Goal: Complete application form: Complete application form

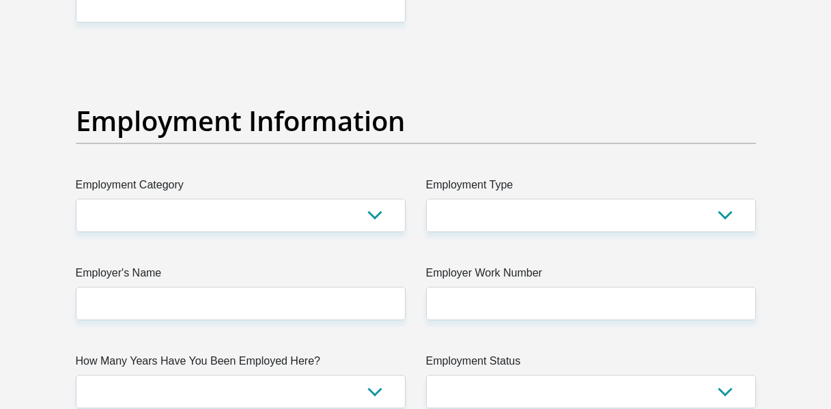
scroll to position [2464, 0]
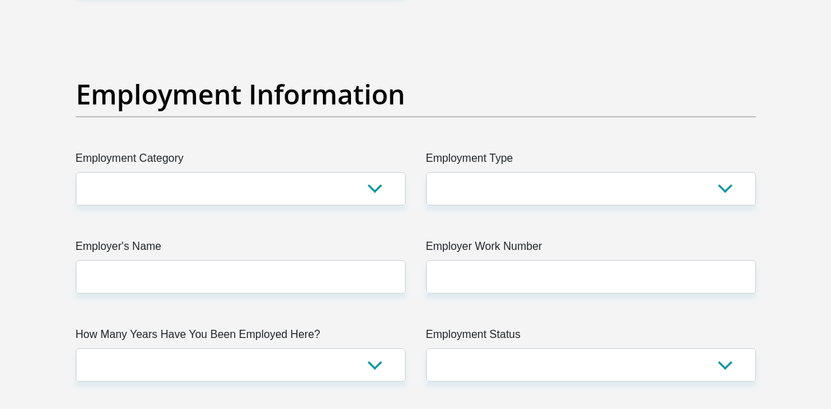
click at [830, 216] on html "Personal Details Acceptance of Services Documents Debicheck Mandate Curata Auth…" at bounding box center [415, 10] width 831 height 4948
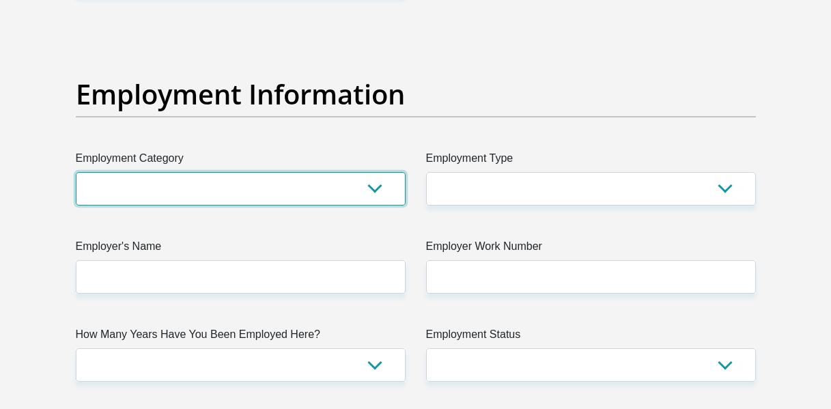
click at [376, 187] on select "AGRICULTURE ALCOHOL & TOBACCO CONSTRUCTION MATERIALS METALLURGY EQUIPMENT FOR R…" at bounding box center [241, 188] width 330 height 33
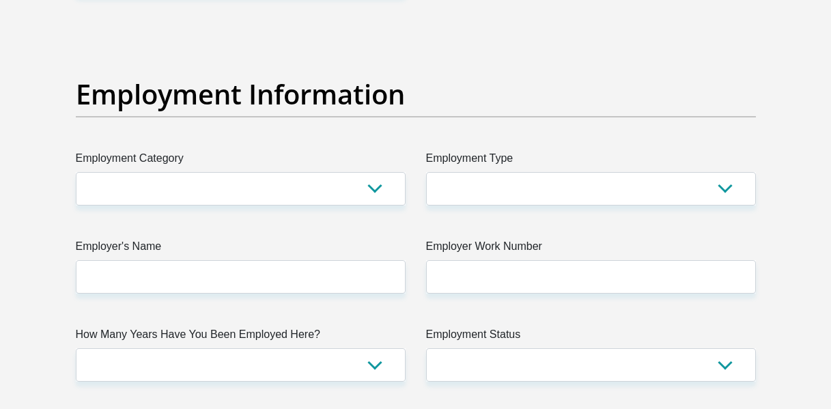
click at [520, 40] on div "Title Mr Ms Mrs Dr Other First Name Surname ID Number Please input valid ID num…" at bounding box center [416, 22] width 701 height 4443
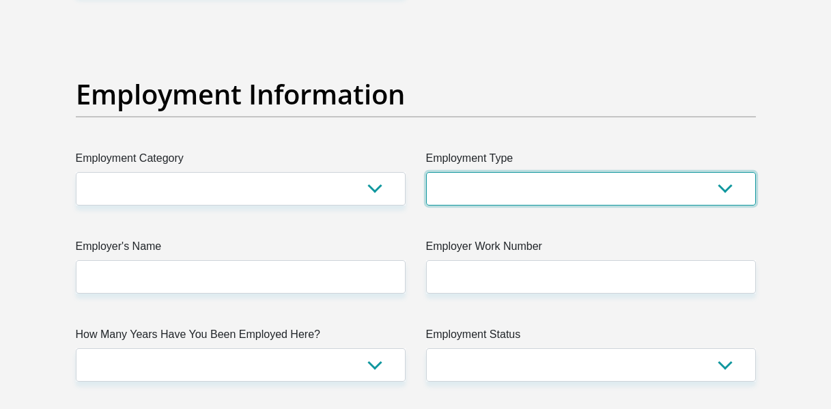
click at [711, 175] on select "College/Lecturer Craft Seller Creative Driver Executive Farmer Forces - Non Com…" at bounding box center [591, 188] width 330 height 33
select select "Student"
click at [426, 172] on select "College/Lecturer Craft Seller Creative Driver Executive Farmer Forces - Non Com…" at bounding box center [591, 188] width 330 height 33
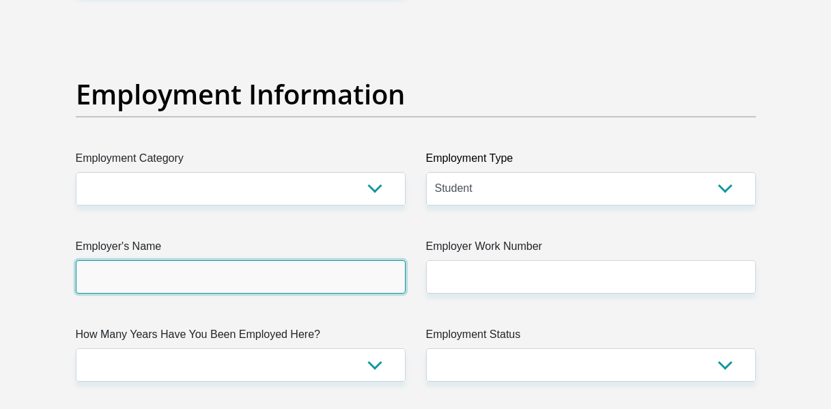
click at [332, 276] on input "Employer's Name" at bounding box center [241, 276] width 330 height 33
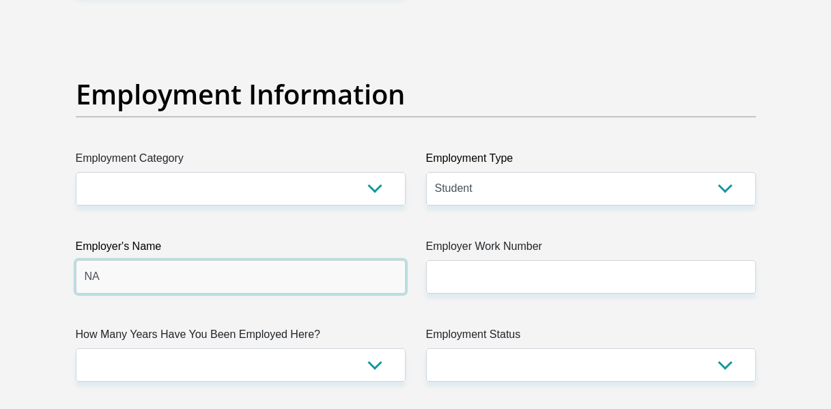
type input "NA"
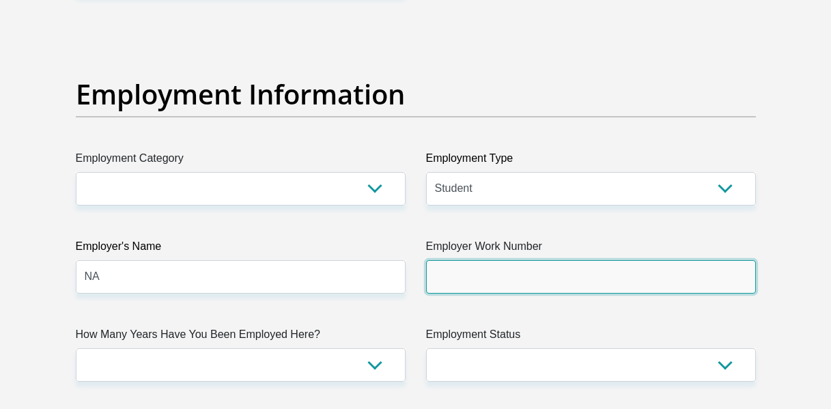
click at [485, 279] on input "Employer Work Number" at bounding box center [591, 276] width 330 height 33
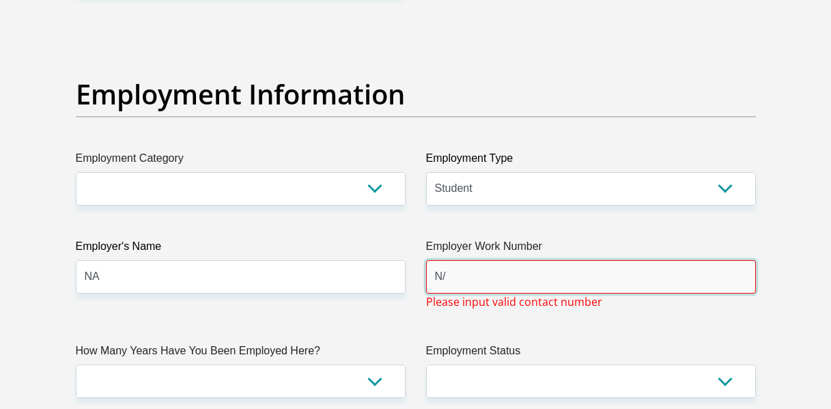
type input "N"
click at [491, 283] on input "044" at bounding box center [591, 276] width 330 height 33
type input "0"
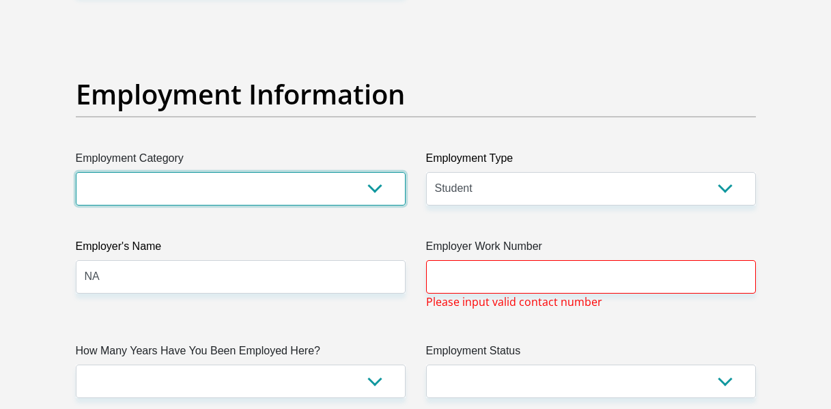
click at [383, 195] on select "AGRICULTURE ALCOHOL & TOBACCO CONSTRUCTION MATERIALS METALLURGY EQUIPMENT FOR R…" at bounding box center [241, 188] width 330 height 33
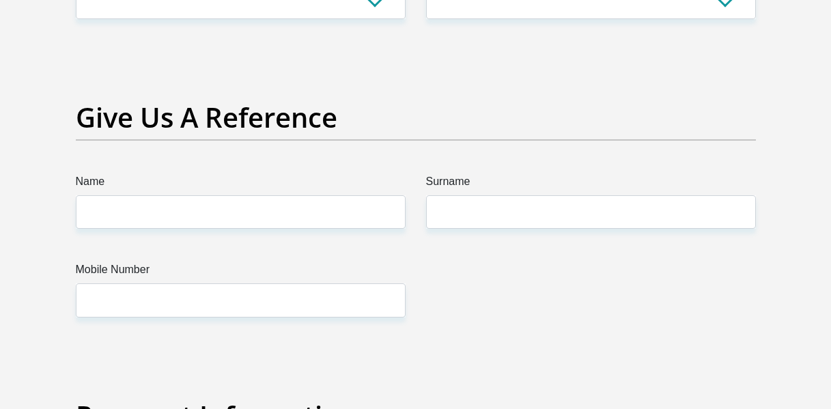
scroll to position [2711, 0]
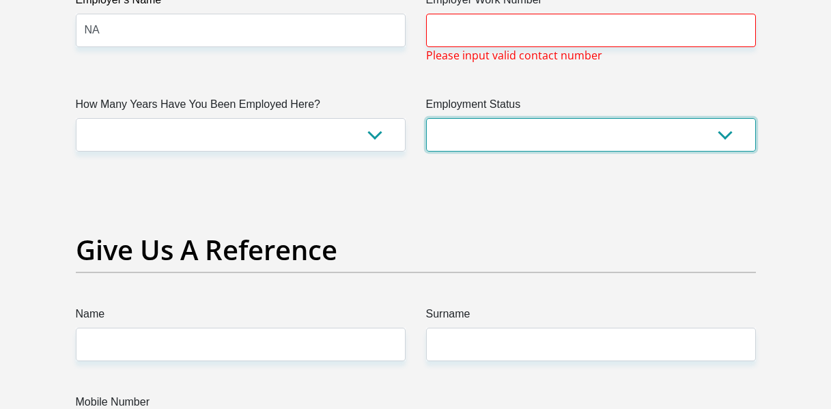
click at [725, 130] on select "Permanent/Full-time Part-time/Casual Contract Worker Self-Employed Housewife Re…" at bounding box center [591, 134] width 330 height 33
select select "7"
click at [426, 118] on select "Permanent/Full-time Part-time/Casual Contract Worker Self-Employed Housewife Re…" at bounding box center [591, 134] width 330 height 33
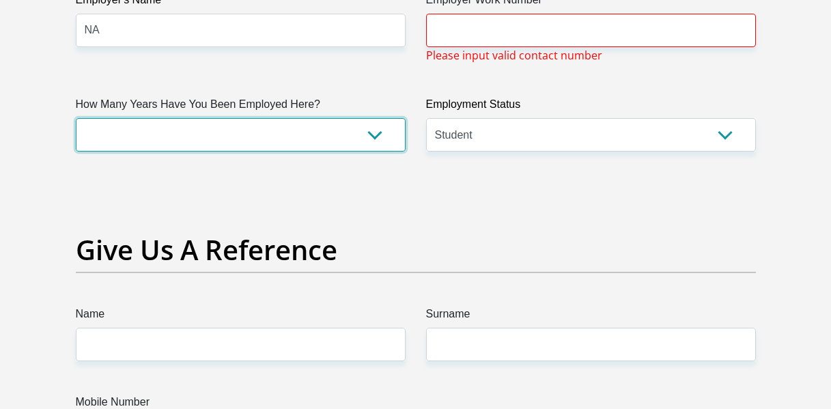
click at [378, 126] on select "less than 1 year 1-3 years 3-5 years 5+ years" at bounding box center [241, 134] width 330 height 33
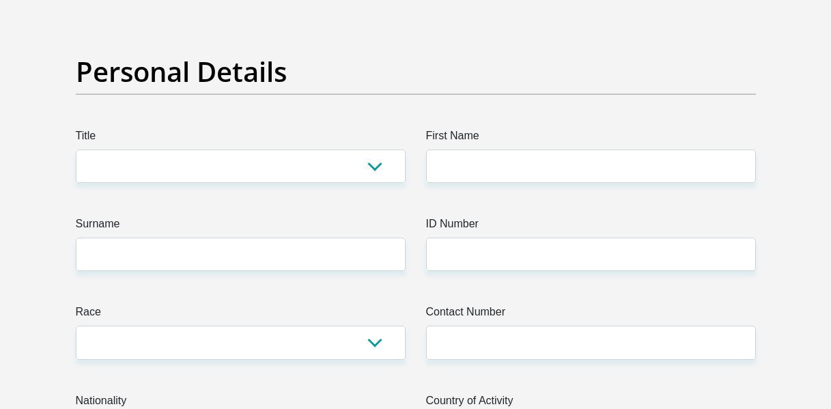
scroll to position [225, 0]
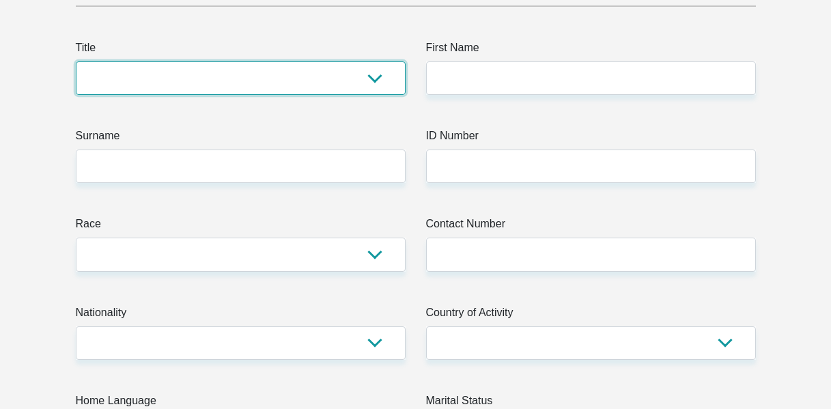
click at [374, 70] on select "Mr Ms Mrs Dr Other" at bounding box center [241, 77] width 330 height 33
select select "Ms"
click at [76, 61] on select "Mr Ms Mrs Dr Other" at bounding box center [241, 77] width 330 height 33
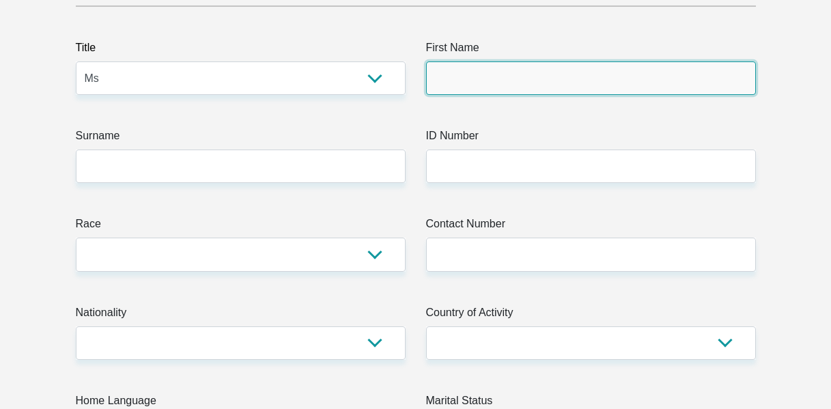
click at [505, 83] on input "First Name" at bounding box center [591, 77] width 330 height 33
type input "Asomeleze"
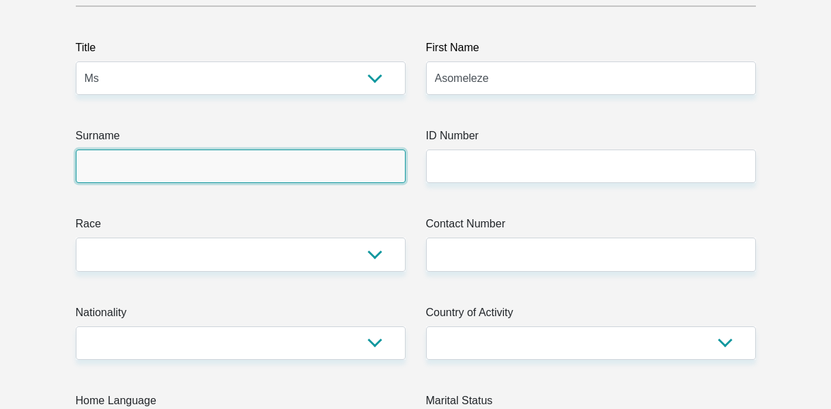
type input "Marema"
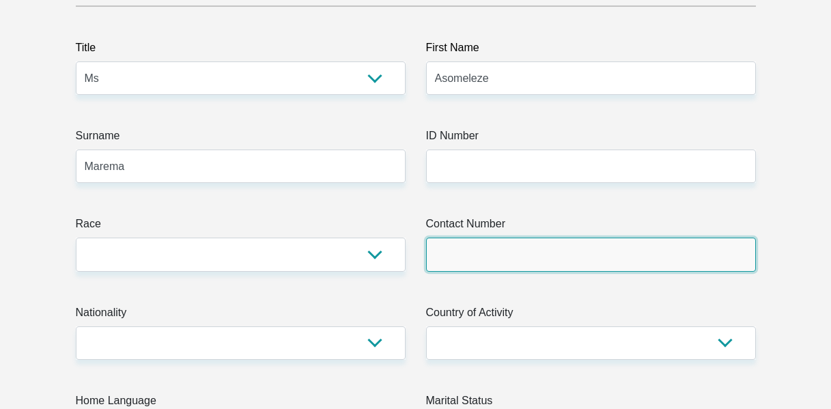
type input "0717841057"
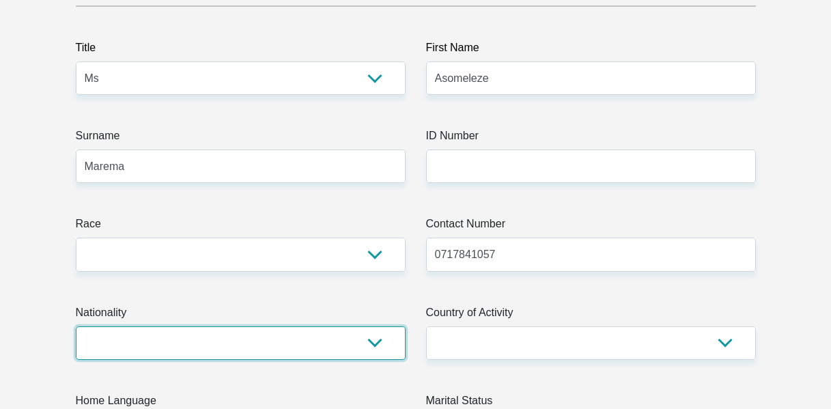
select select "ZAF"
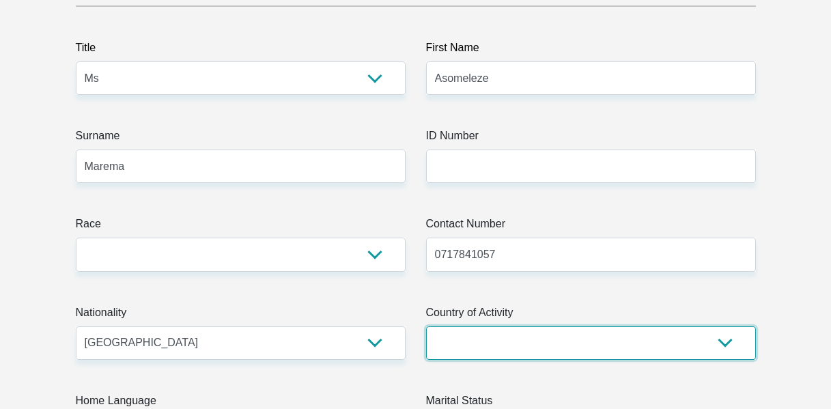
select select "ZAF"
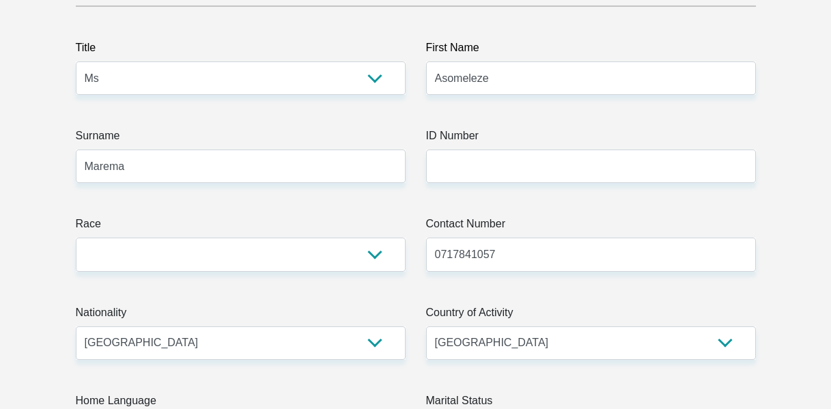
type input "14 Street 6, Nonzwakazi Loc, De Aar"
type input "De Aar"
type input "7000"
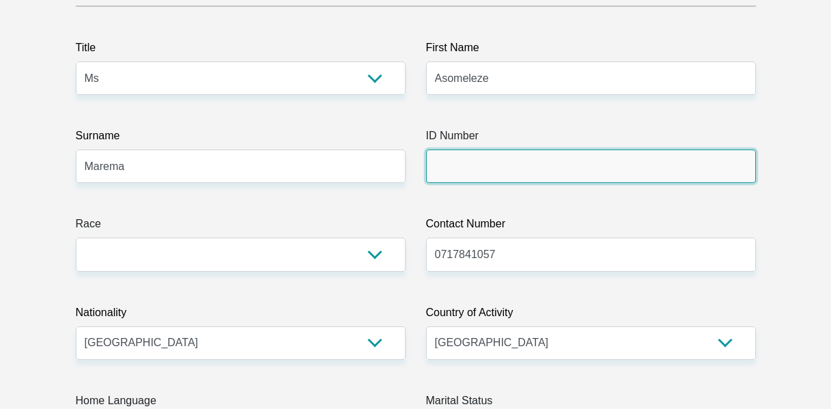
click at [474, 167] on input "ID Number" at bounding box center [591, 166] width 330 height 33
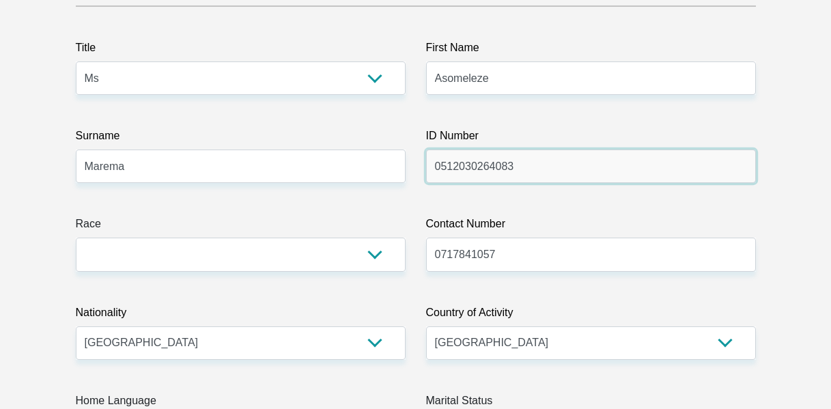
type input "0512030264083"
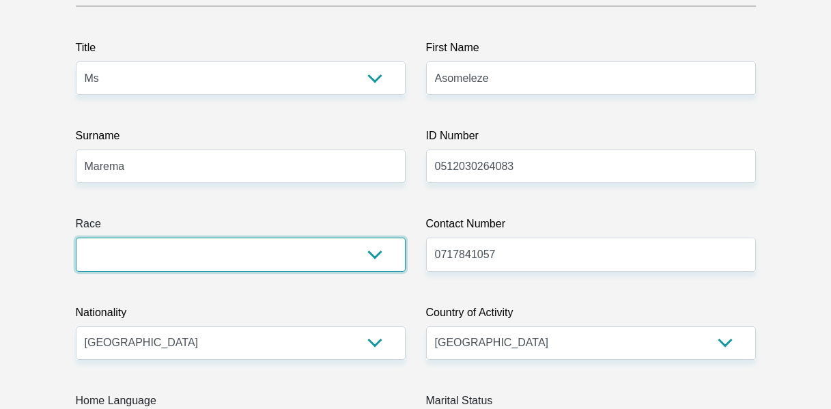
click at [362, 256] on select "Black Coloured Indian White Other" at bounding box center [241, 254] width 330 height 33
select select "1"
click at [76, 238] on select "Black Coloured Indian White Other" at bounding box center [241, 254] width 330 height 33
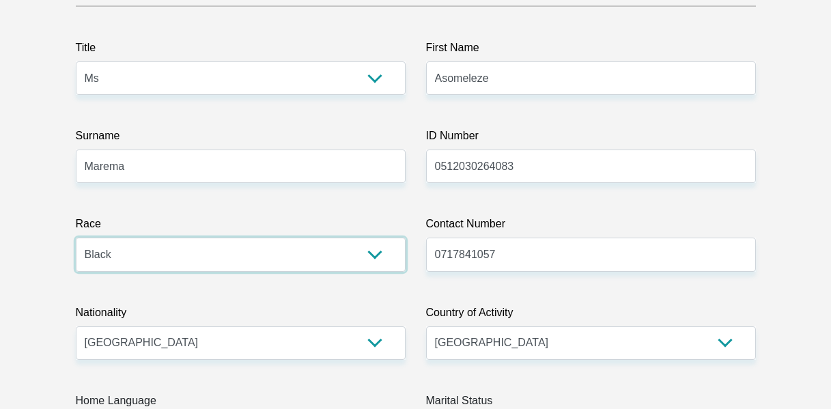
scroll to position [542, 0]
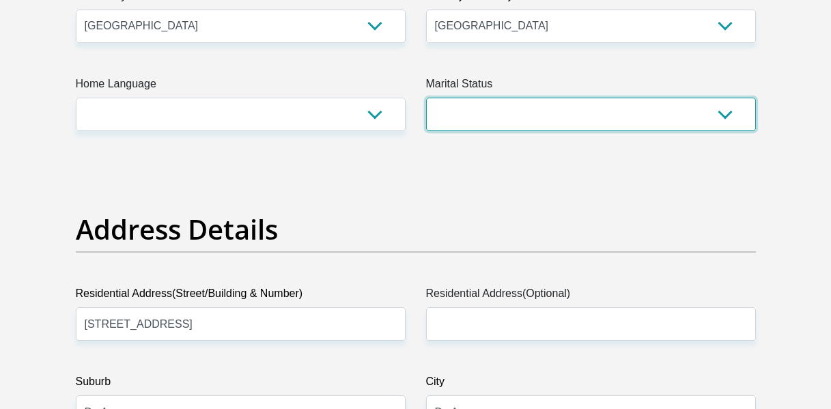
click at [669, 125] on select "Married ANC Single Divorced Widowed Married COP or Customary Law" at bounding box center [591, 114] width 330 height 33
select select "2"
click at [426, 98] on select "Married ANC Single Divorced Widowed Married COP or Customary Law" at bounding box center [591, 114] width 330 height 33
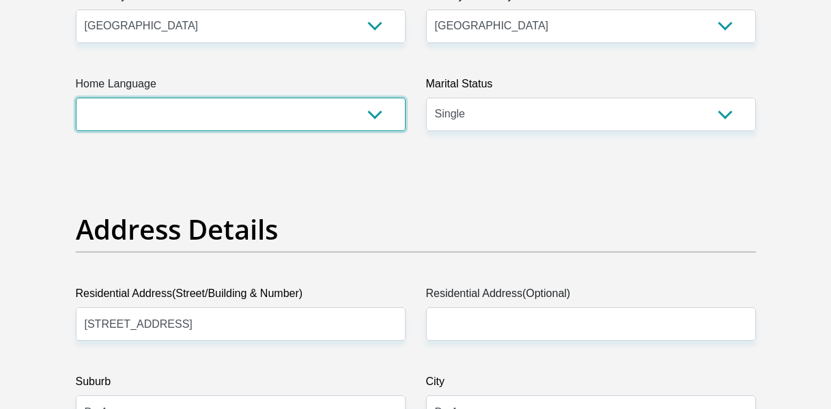
click at [362, 116] on select "Afrikaans English Sepedi South Ndebele Southern Sotho Swati Tsonga Tswana Venda…" at bounding box center [241, 114] width 330 height 33
select select "xho"
click at [76, 98] on select "Afrikaans English Sepedi South Ndebele Southern Sotho Swati Tsonga Tswana Venda…" at bounding box center [241, 114] width 330 height 33
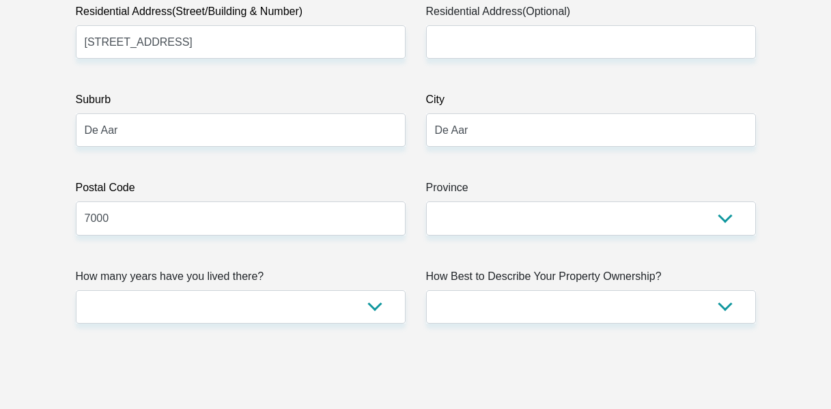
scroll to position [913, 0]
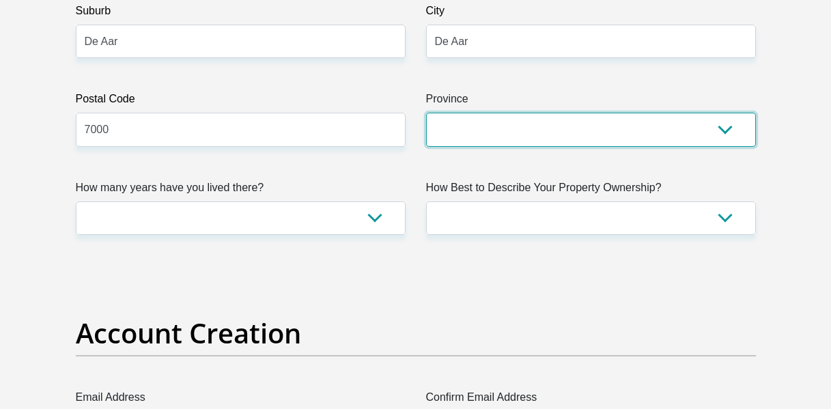
click at [699, 119] on select "Eastern Cape Free State Gauteng KwaZulu-Natal Limpopo Mpumalanga Northern Cape …" at bounding box center [591, 129] width 330 height 33
select select "Northern Cape"
click at [426, 113] on select "Eastern Cape Free State Gauteng KwaZulu-Natal Limpopo Mpumalanga Northern Cape …" at bounding box center [591, 129] width 330 height 33
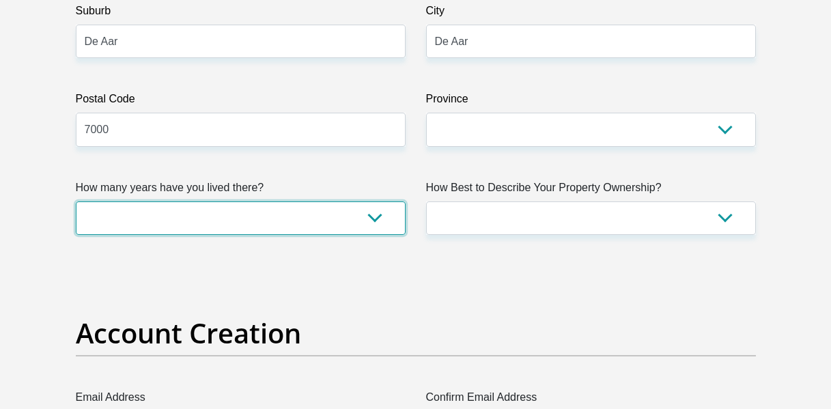
click at [351, 214] on select "less than 1 year 1-3 years 3-5 years 5+ years" at bounding box center [241, 217] width 330 height 33
select select "5"
click at [76, 201] on select "less than 1 year 1-3 years 3-5 years 5+ years" at bounding box center [241, 217] width 330 height 33
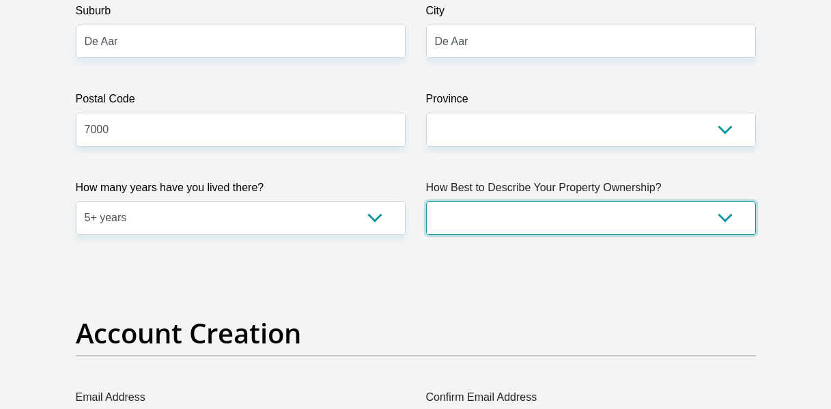
click at [623, 226] on select "Owned Rented Family Owned Company Dwelling" at bounding box center [591, 217] width 330 height 33
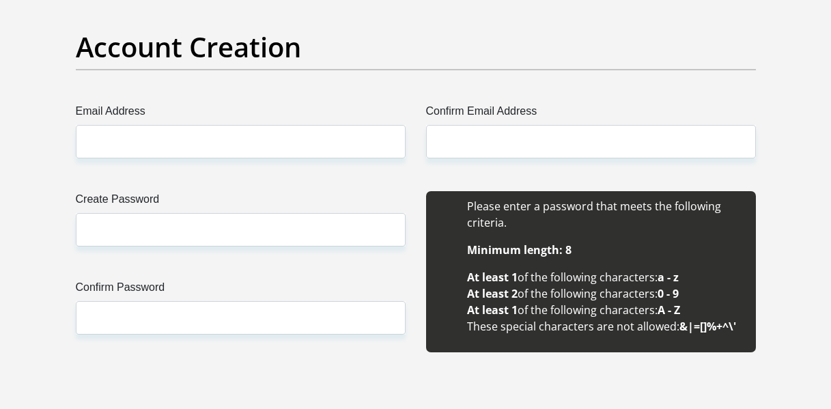
scroll to position [1208, 0]
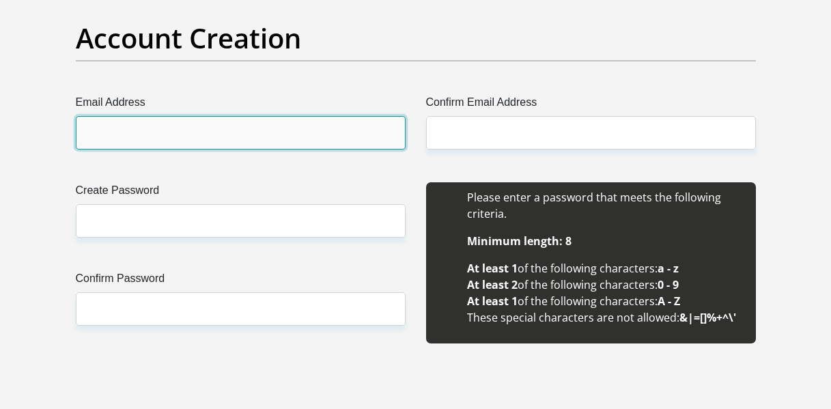
click at [259, 146] on input "Email Address" at bounding box center [241, 132] width 330 height 33
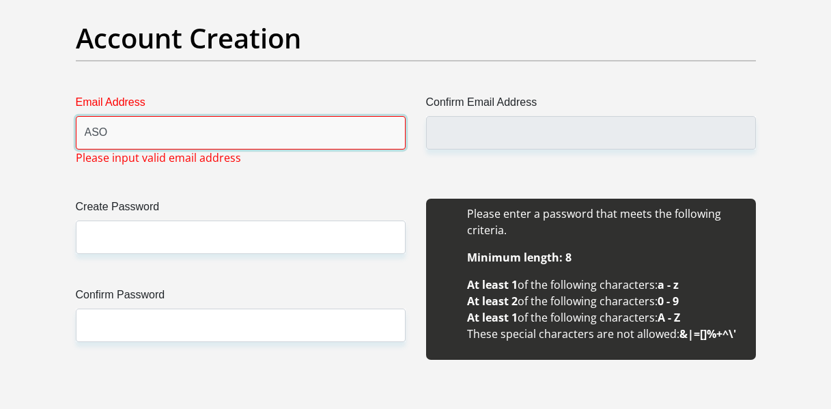
type input "asomarema@gmail.com"
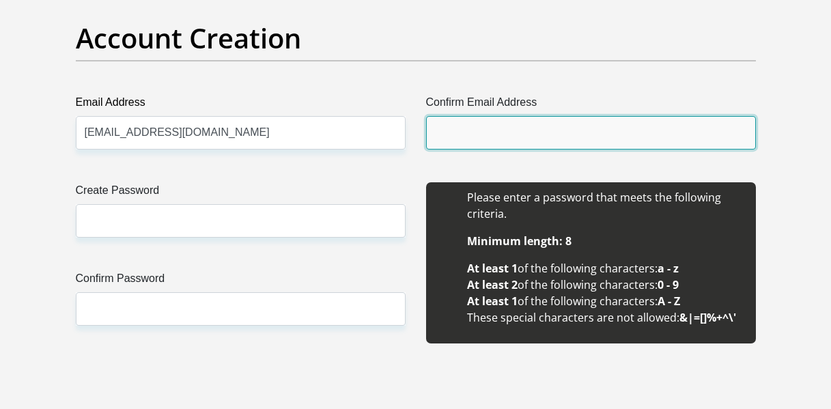
click at [431, 130] on input "Confirm Email Address" at bounding box center [591, 132] width 330 height 33
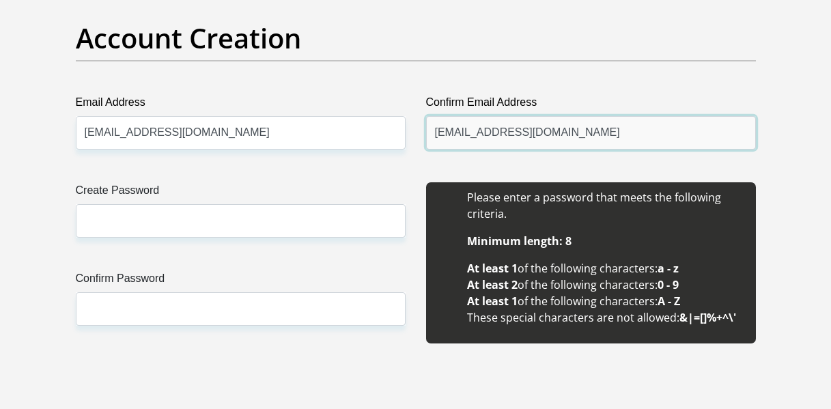
type input "asomarema@gmail.com"
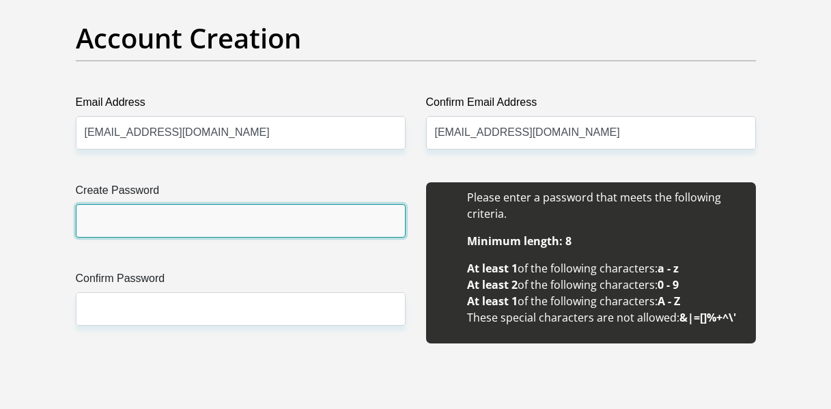
click at [250, 213] on input "Create Password" at bounding box center [241, 220] width 330 height 33
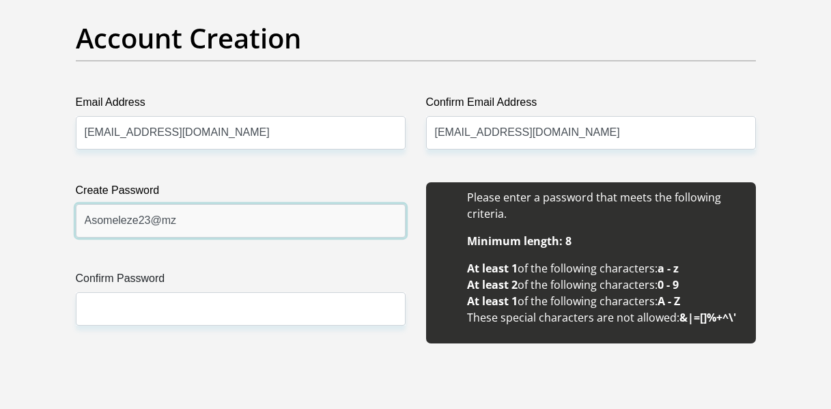
type input "Asomeleze23@mz"
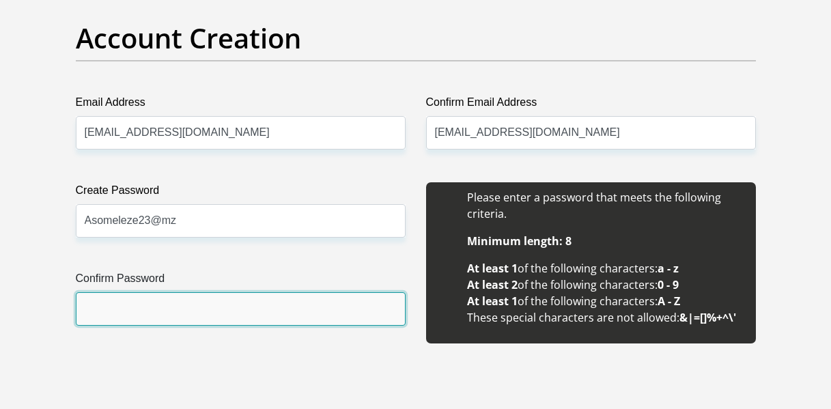
click at [165, 308] on input "Confirm Password" at bounding box center [241, 308] width 330 height 33
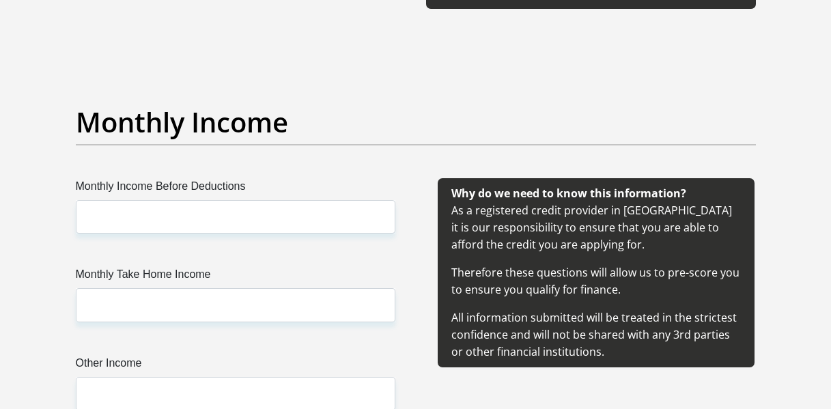
scroll to position [1569, 0]
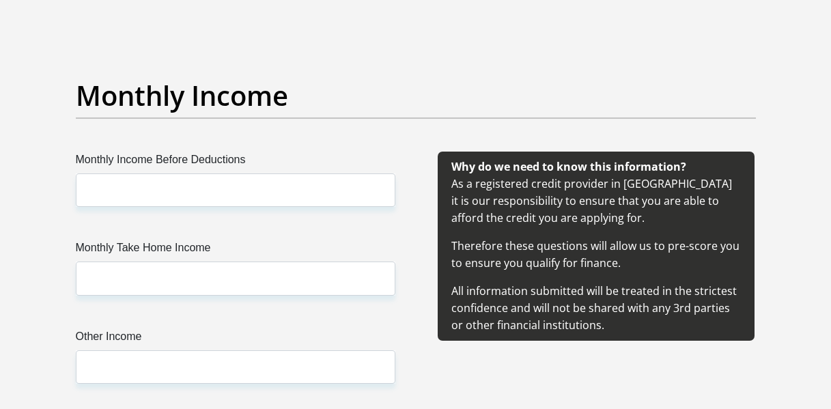
type input "Asomeleze23@mz"
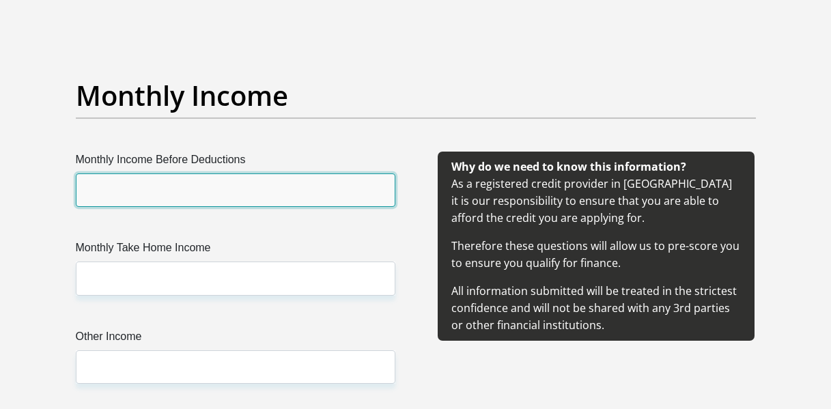
click at [223, 197] on input "Monthly Income Before Deductions" at bounding box center [236, 189] width 320 height 33
type input "1800"
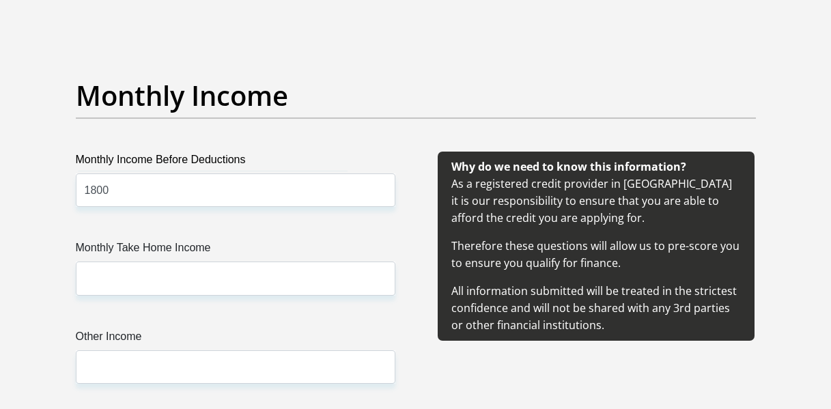
click at [167, 297] on div "Monthly Income Before Deductions 1800 Monthly Take Home Income Other Income" at bounding box center [235, 284] width 361 height 265
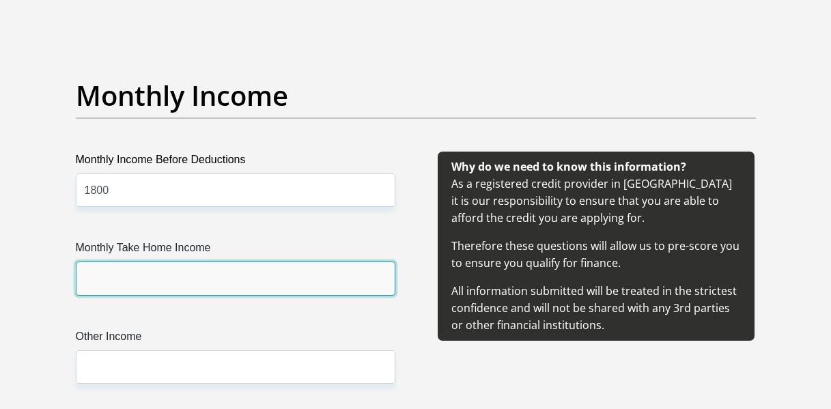
click at [156, 283] on input "Monthly Take Home Income" at bounding box center [236, 278] width 320 height 33
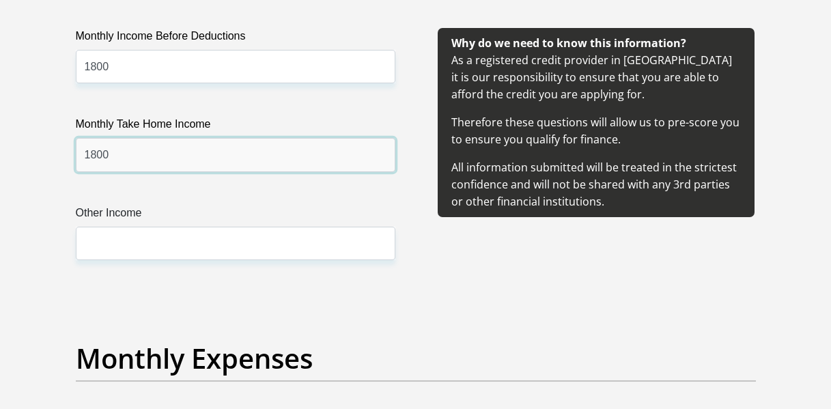
scroll to position [1675, 0]
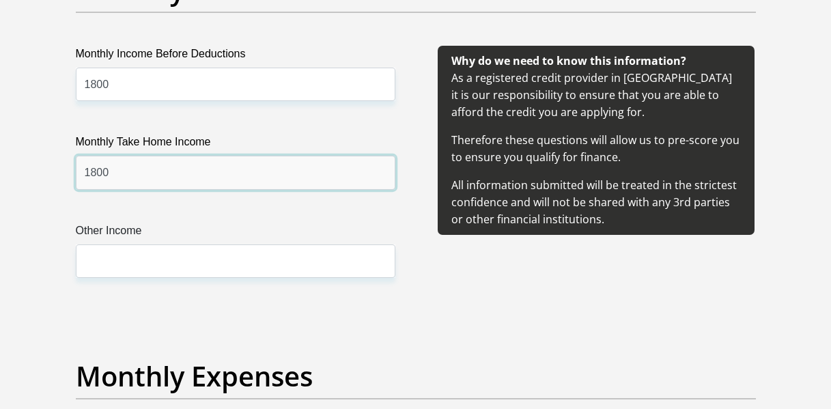
type input "1800"
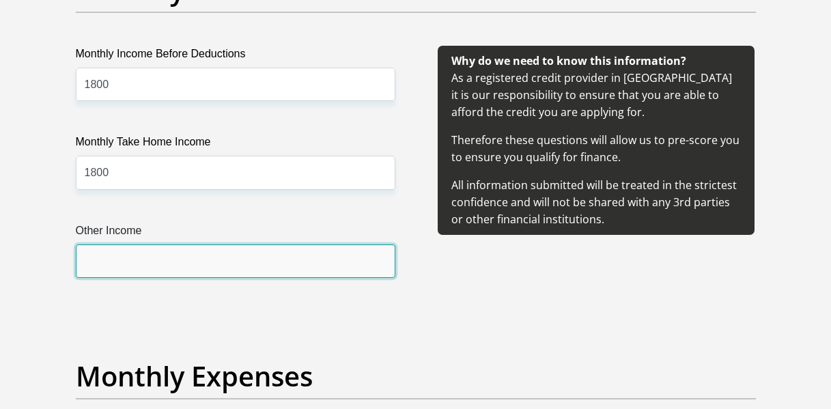
click at [178, 257] on input "Other Income" at bounding box center [236, 260] width 320 height 33
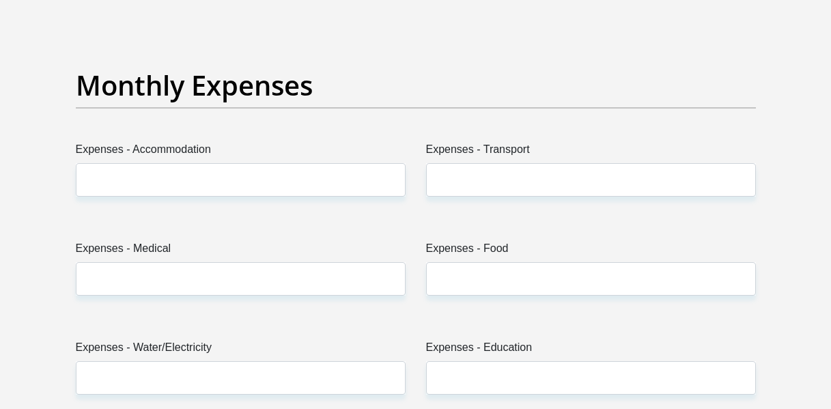
scroll to position [1992, 0]
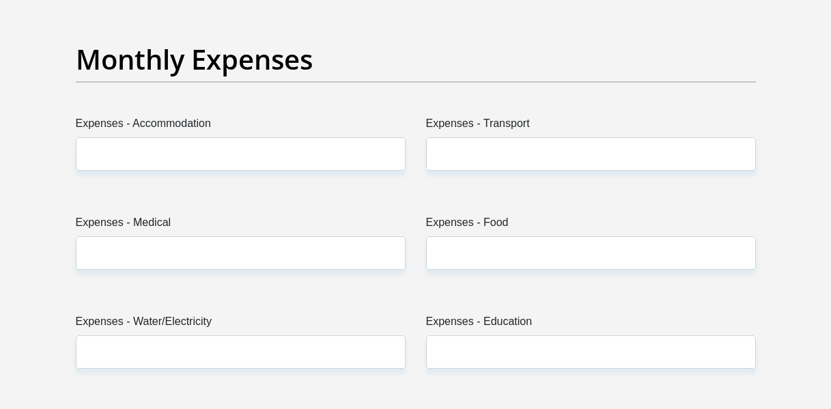
type input "0"
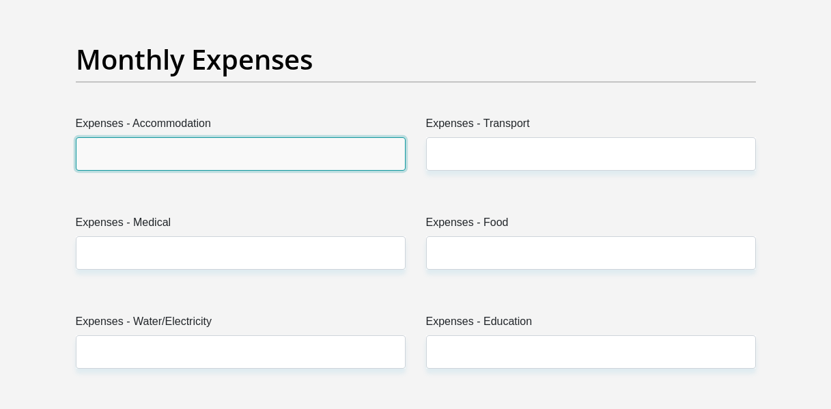
click at [266, 146] on input "Expenses - Accommodation" at bounding box center [241, 153] width 330 height 33
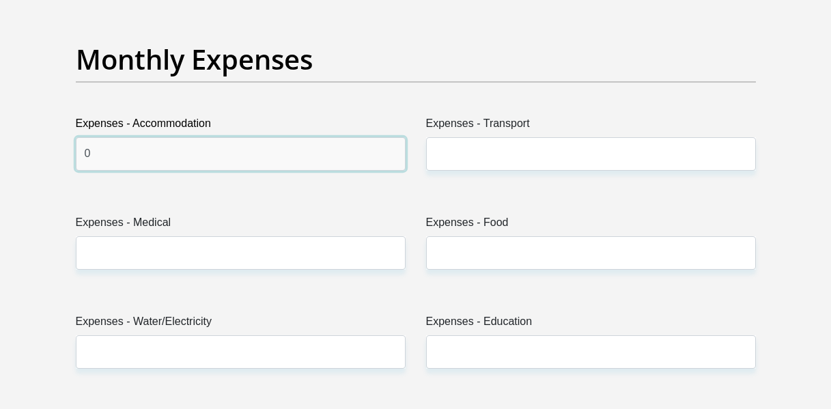
type input "0"
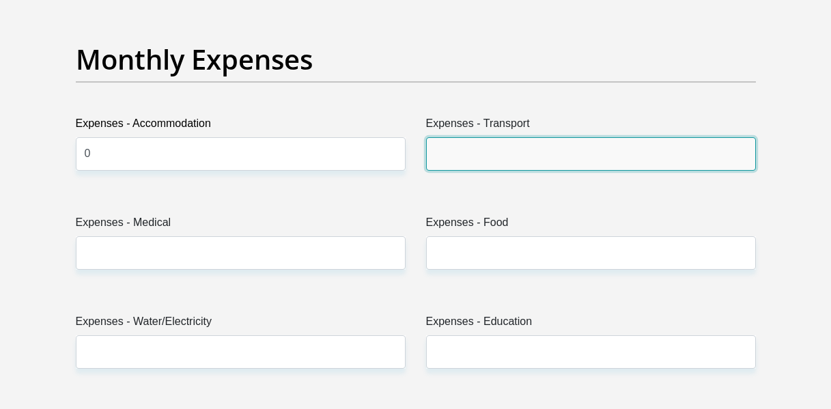
click at [445, 146] on input "Expenses - Transport" at bounding box center [591, 153] width 330 height 33
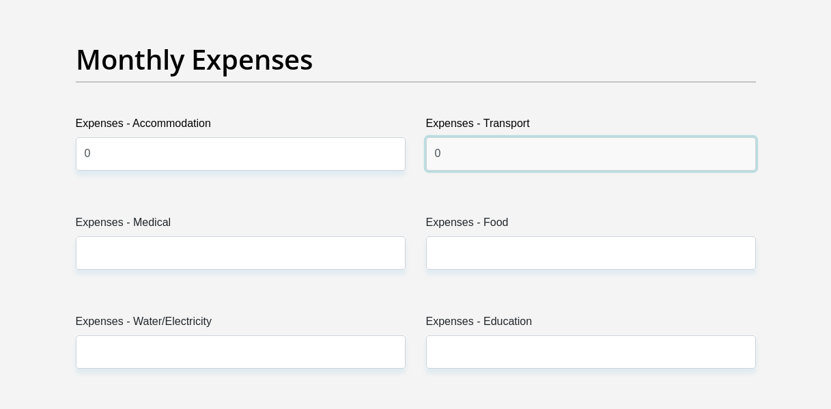
type input "0"
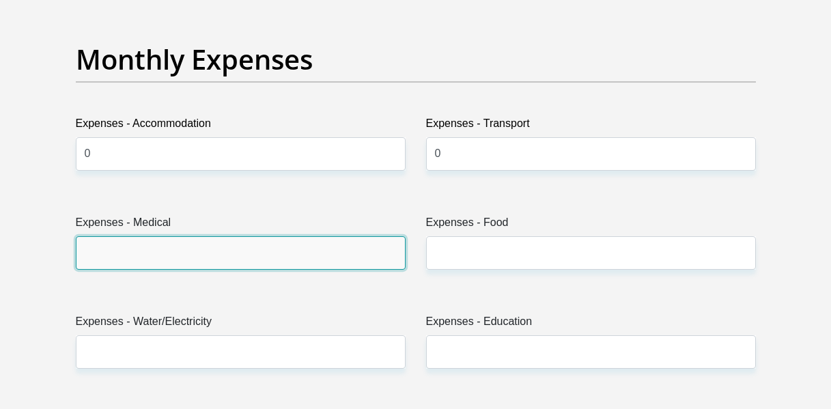
click at [258, 256] on input "Expenses - Medical" at bounding box center [241, 252] width 330 height 33
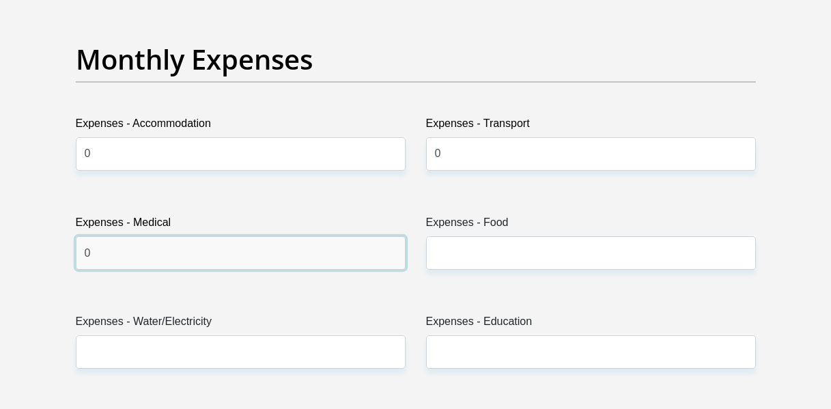
type input "0"
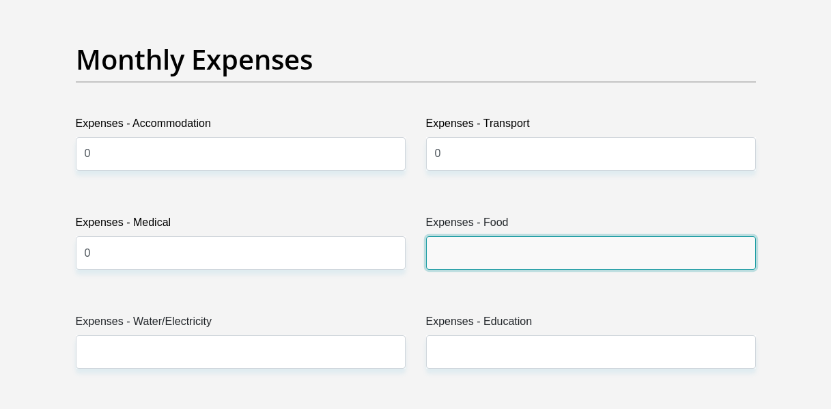
click at [470, 243] on input "Expenses - Food" at bounding box center [591, 252] width 330 height 33
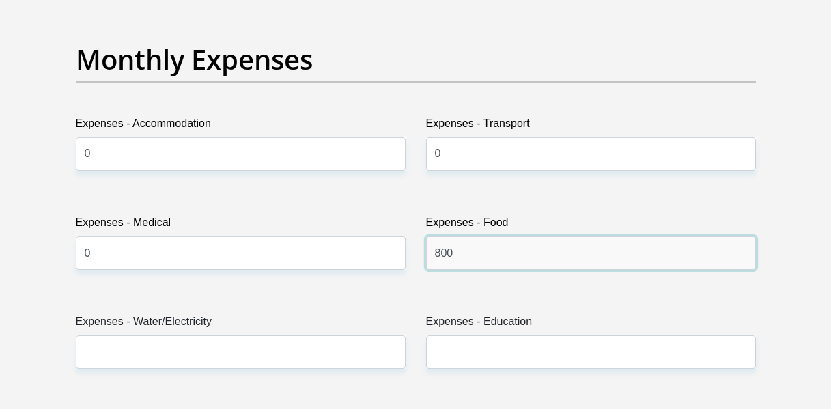
type input "800"
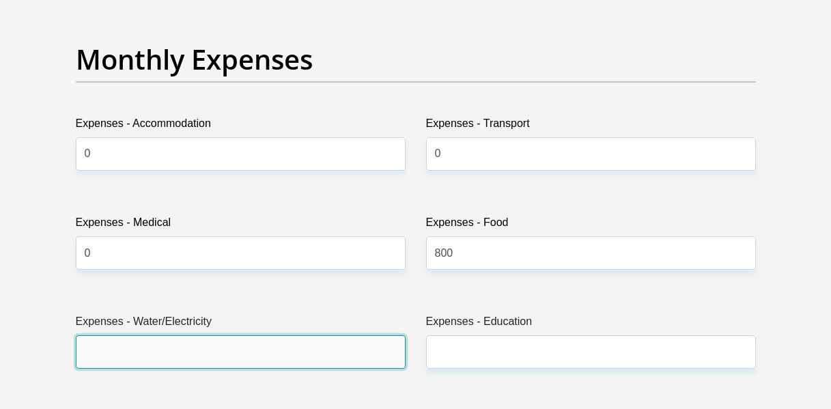
click at [302, 356] on input "Expenses - Water/Electricity" at bounding box center [241, 351] width 330 height 33
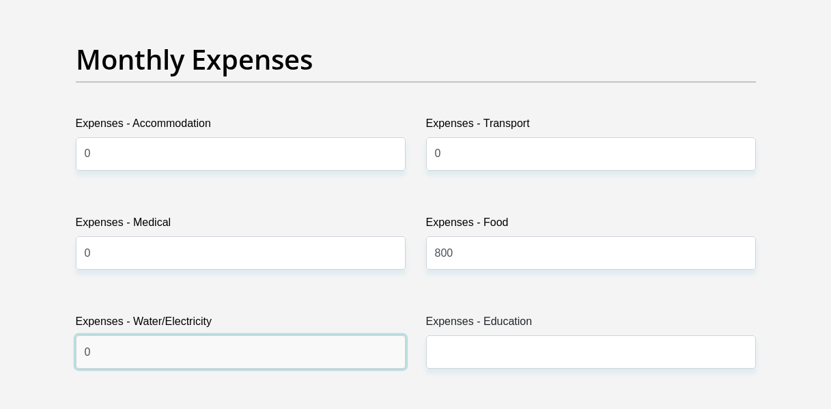
type input "0"
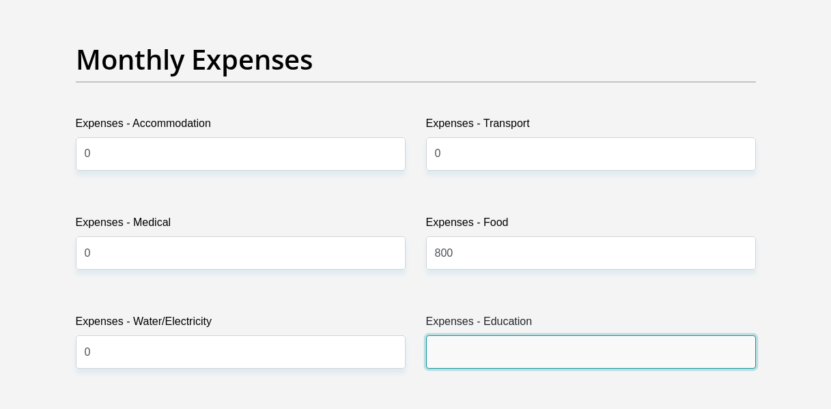
click at [554, 355] on input "Expenses - Education" at bounding box center [591, 351] width 330 height 33
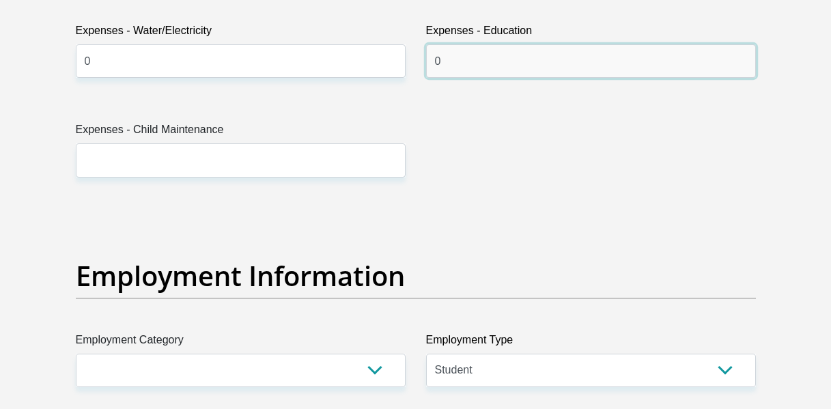
scroll to position [2309, 0]
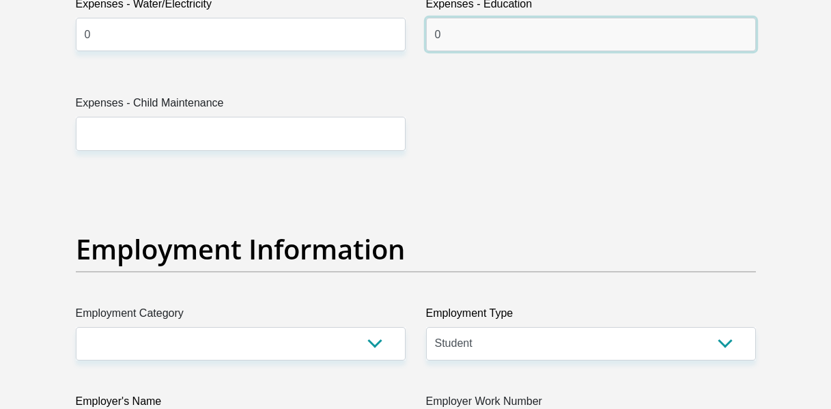
type input "0"
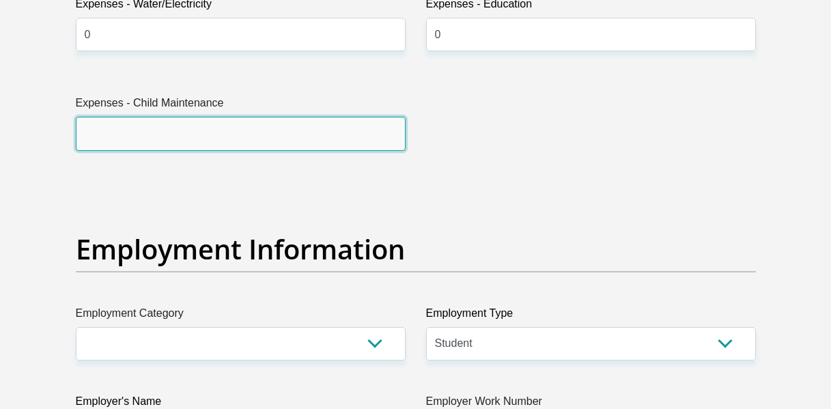
click at [348, 143] on input "Expenses - Child Maintenance" at bounding box center [241, 133] width 330 height 33
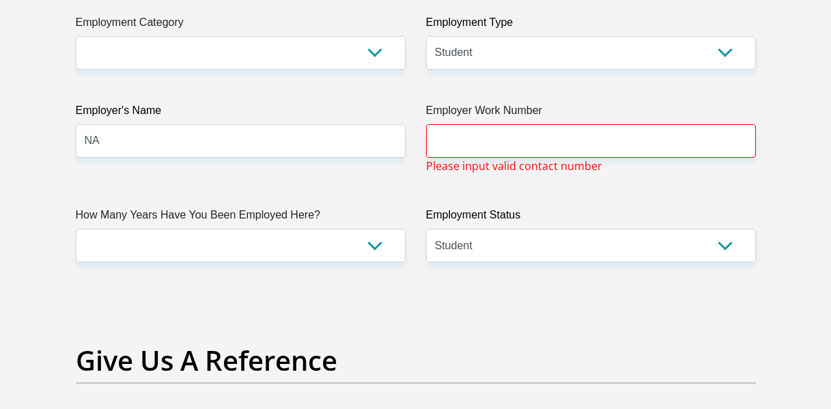
scroll to position [2644, 0]
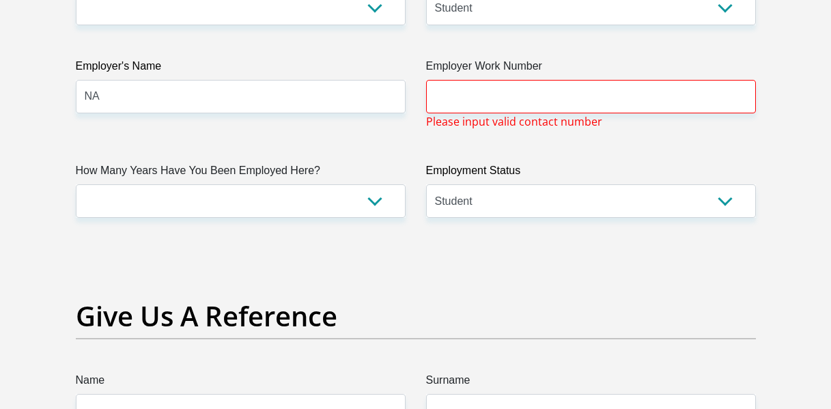
type input "0"
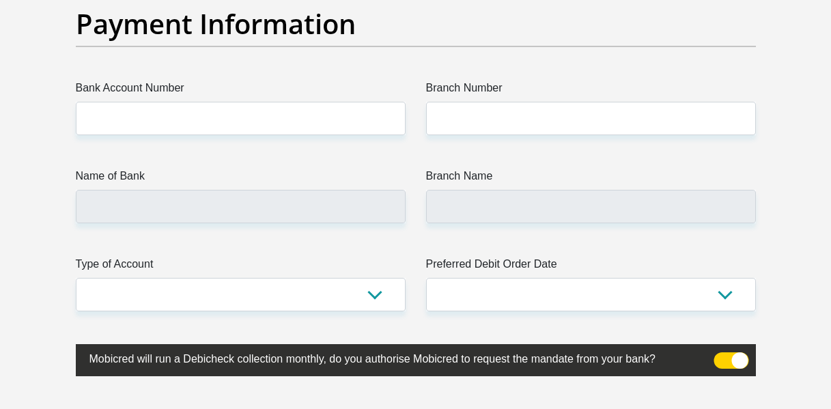
scroll to position [3226, 0]
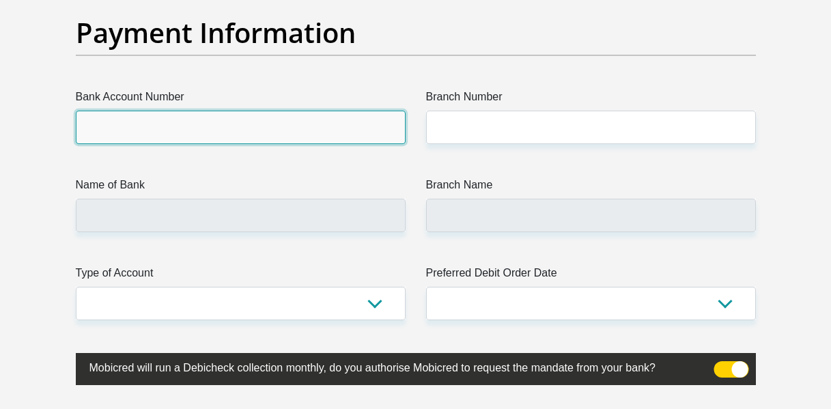
click at [219, 122] on input "Bank Account Number" at bounding box center [241, 127] width 330 height 33
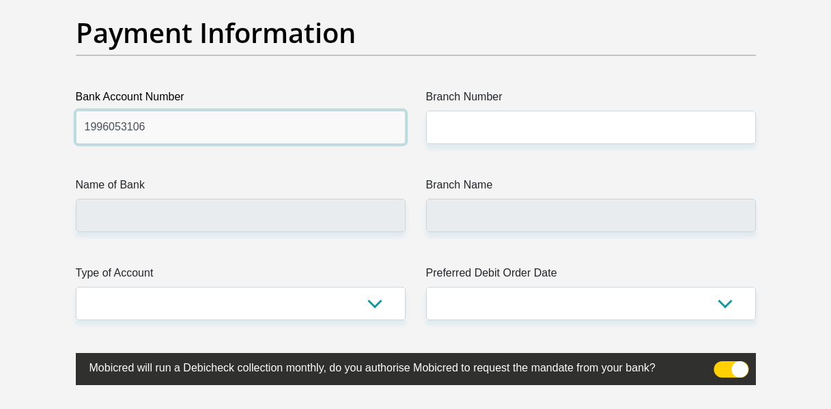
type input "1996053106"
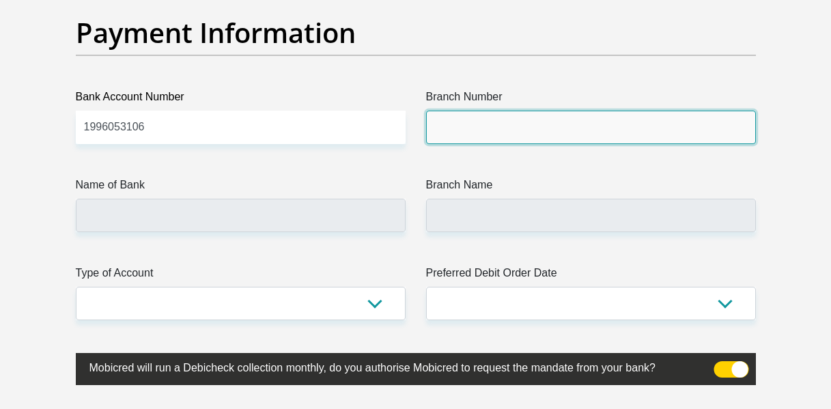
click at [522, 130] on input "Branch Number" at bounding box center [591, 127] width 330 height 33
type input "7"
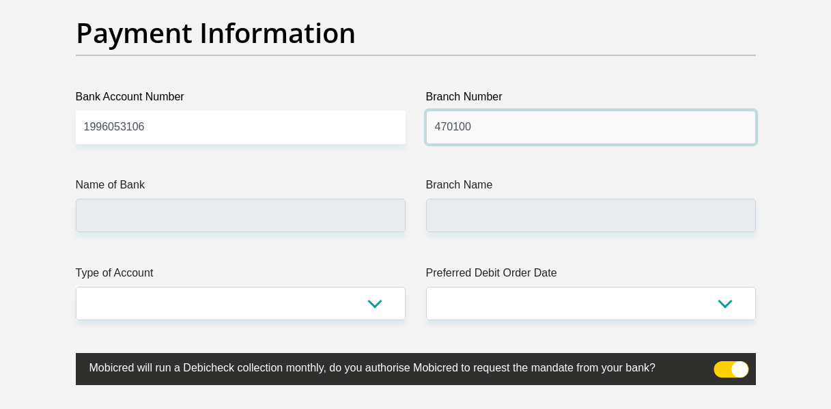
type input "470100"
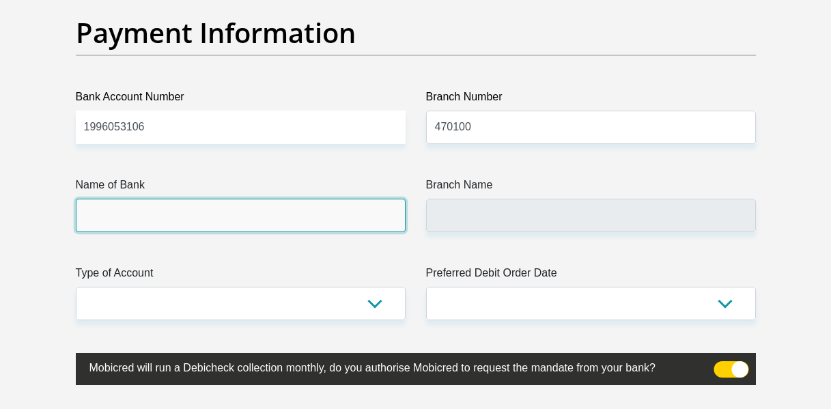
click at [331, 219] on input "Name of Bank" at bounding box center [241, 215] width 330 height 33
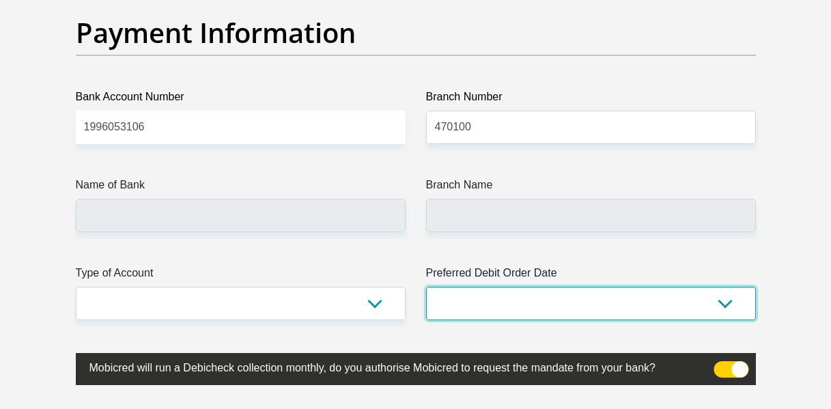
click at [526, 305] on select "1st 2nd 3rd 4th 5th 7th 18th 19th 20th 21st 22nd 23rd 24th 25th 26th 27th 28th …" at bounding box center [591, 303] width 330 height 33
click at [426, 287] on select "1st 2nd 3rd 4th 5th 7th 18th 19th 20th 21st 22nd 23rd 24th 25th 26th 27th 28th …" at bounding box center [591, 303] width 330 height 33
click at [512, 305] on select "1st 2nd 3rd 4th 5th 7th 18th 19th 20th 21st 22nd 23rd 24th 25th 26th 27th 28th …" at bounding box center [591, 303] width 330 height 33
select select "30"
click at [426, 287] on select "1st 2nd 3rd 4th 5th 7th 18th 19th 20th 21st 22nd 23rd 24th 25th 26th 27th 28th …" at bounding box center [591, 303] width 330 height 33
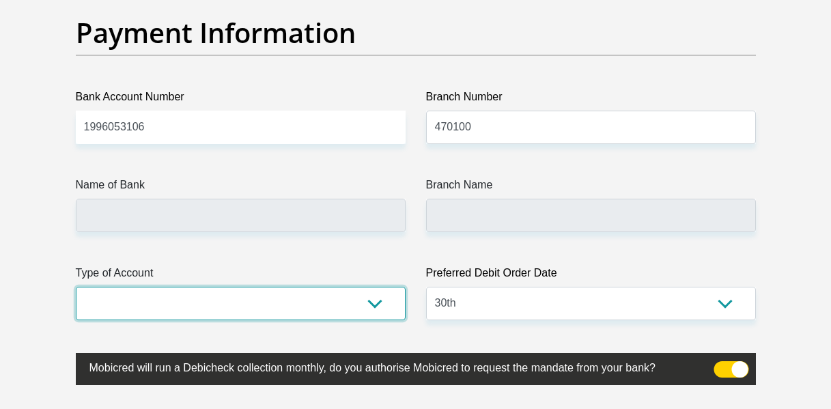
click at [341, 295] on select "Cheque Savings" at bounding box center [241, 303] width 330 height 33
select select "SAV"
click at [76, 287] on select "Cheque Savings" at bounding box center [241, 303] width 330 height 33
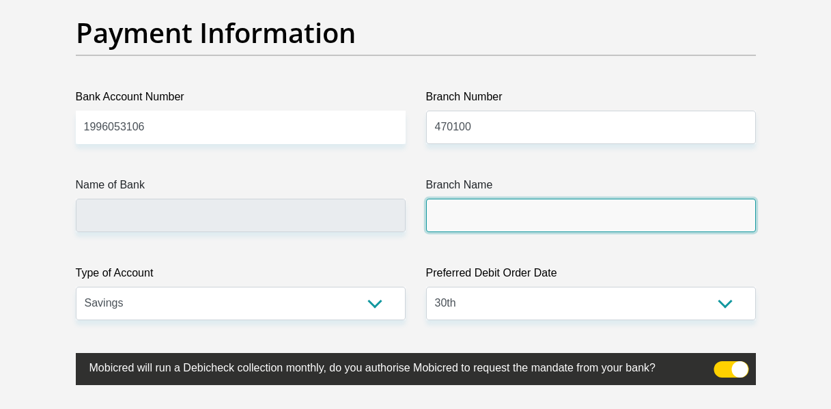
click at [445, 205] on input "Branch Name" at bounding box center [591, 215] width 330 height 33
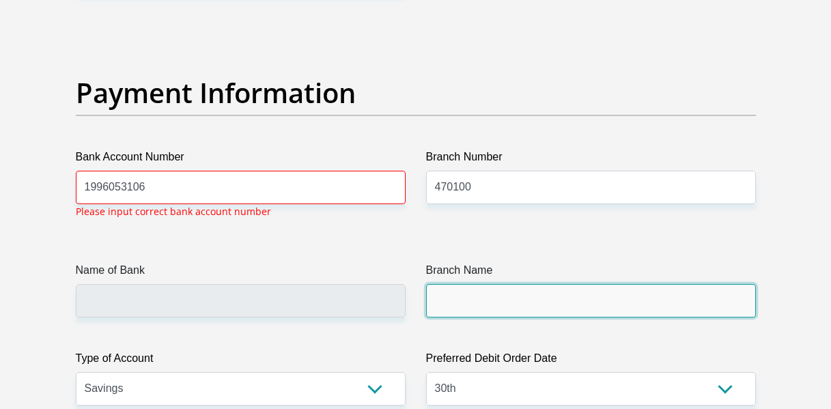
scroll to position [3165, 0]
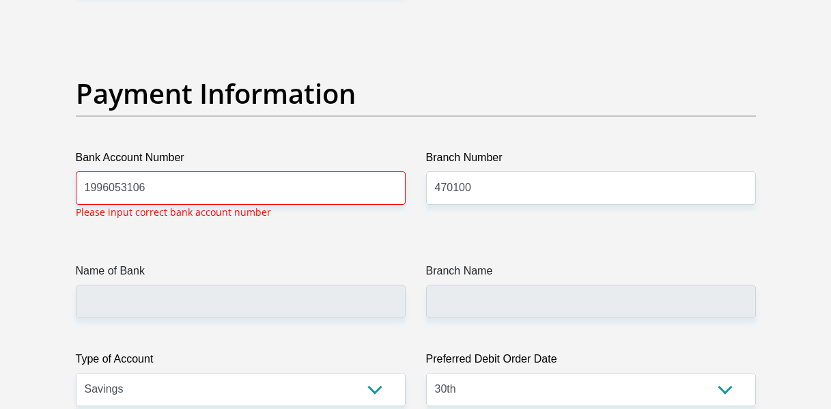
click at [225, 283] on label "Name of Bank" at bounding box center [241, 274] width 330 height 22
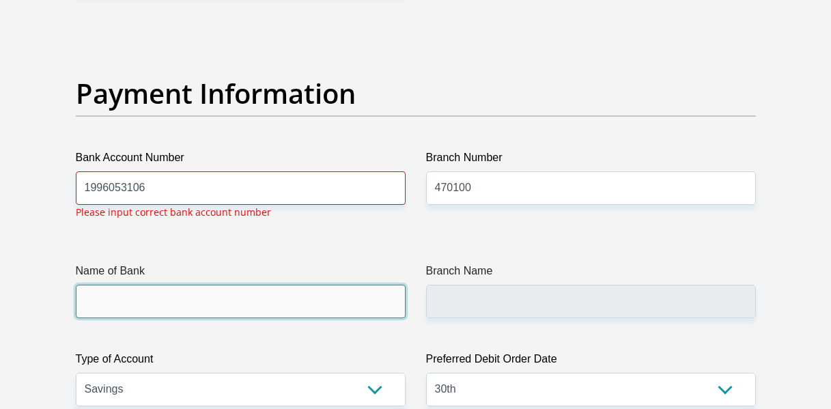
click at [225, 285] on input "Name of Bank" at bounding box center [241, 301] width 330 height 33
click at [186, 298] on input "Name of Bank" at bounding box center [241, 301] width 330 height 33
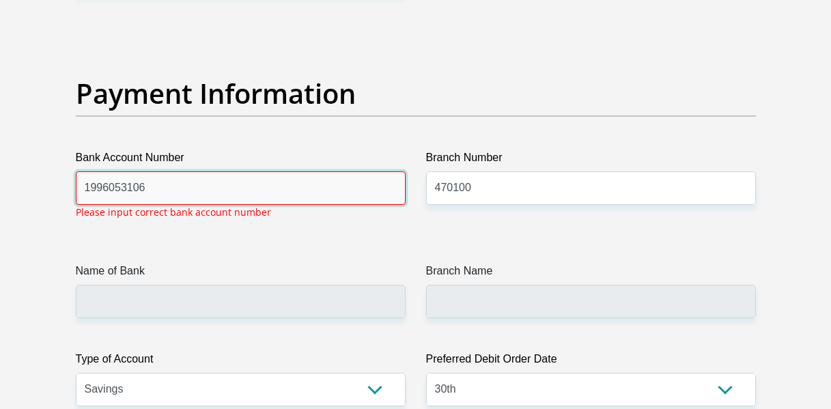
click at [199, 190] on input "1996053106" at bounding box center [241, 187] width 330 height 33
type input "1"
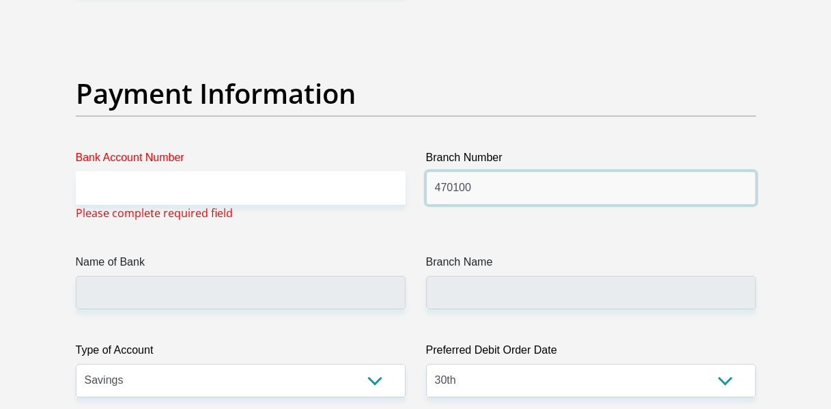
click at [518, 193] on input "470100" at bounding box center [591, 187] width 330 height 33
type input "4"
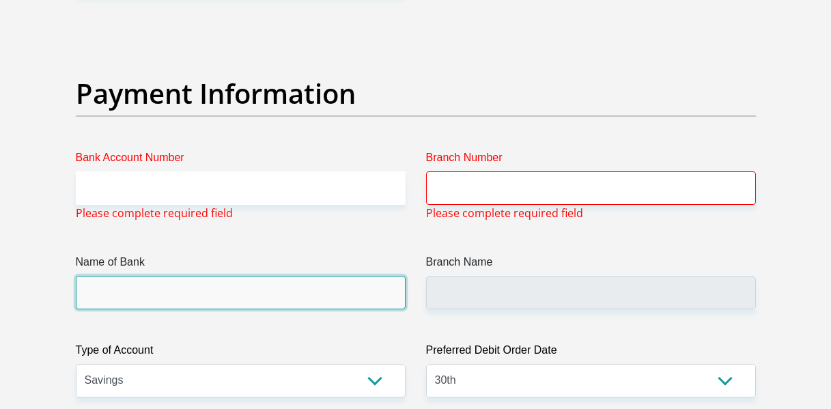
click at [316, 298] on input "Name of Bank" at bounding box center [241, 292] width 330 height 33
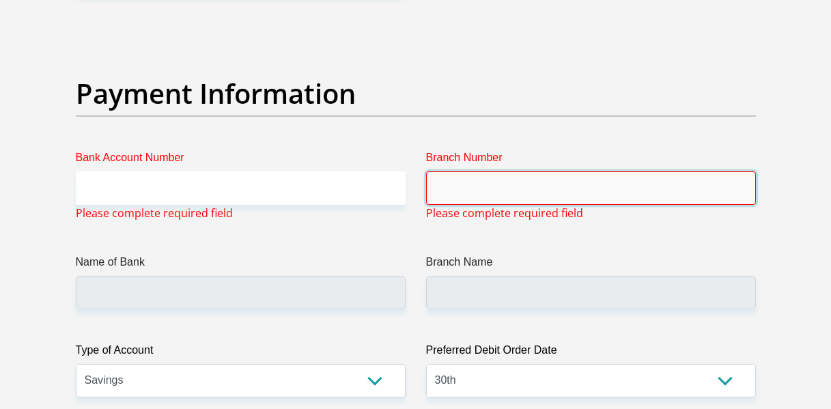
click at [481, 199] on input "Branch Number" at bounding box center [591, 187] width 330 height 33
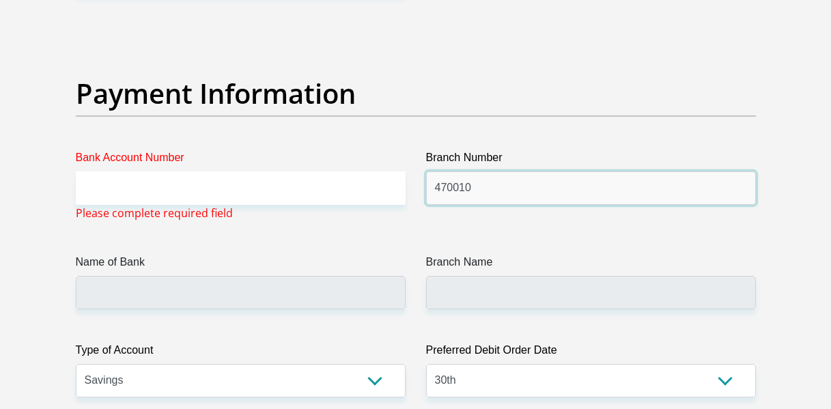
type input "470010"
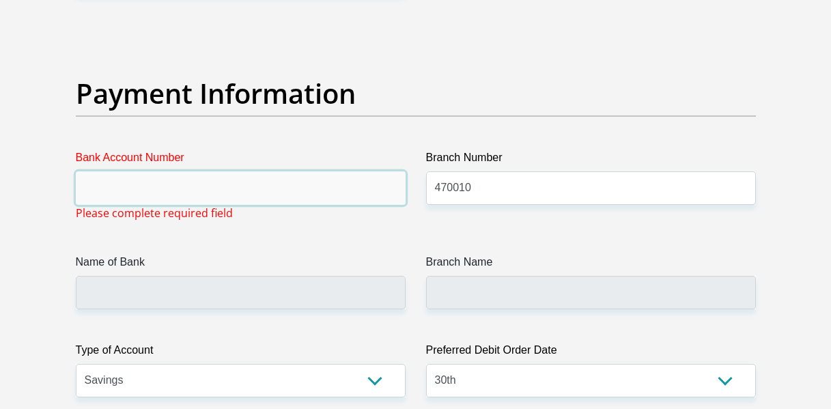
click at [240, 186] on input "Bank Account Number" at bounding box center [241, 187] width 330 height 33
type input "CAPITEC BANK LIMITED"
type input "CAPITEC BANK CPC"
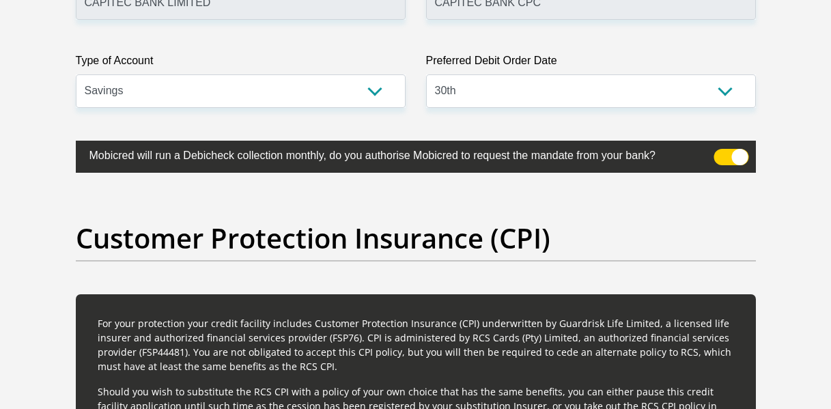
scroll to position [3394, 0]
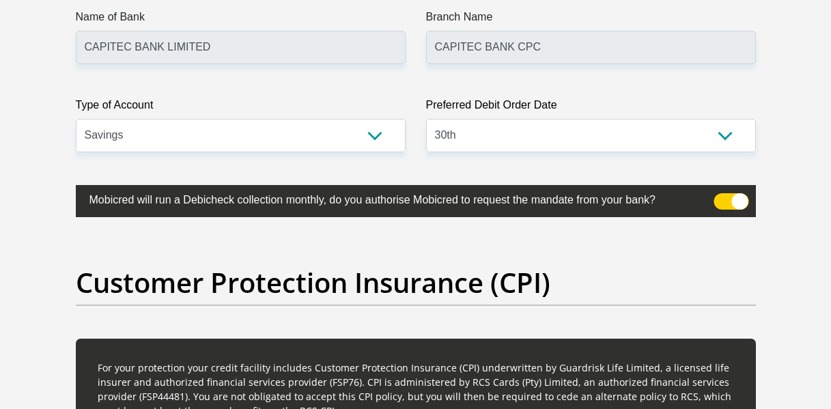
type input "1996053106"
click at [644, 279] on h2 "Customer Protection Insurance (CPI)" at bounding box center [416, 282] width 680 height 33
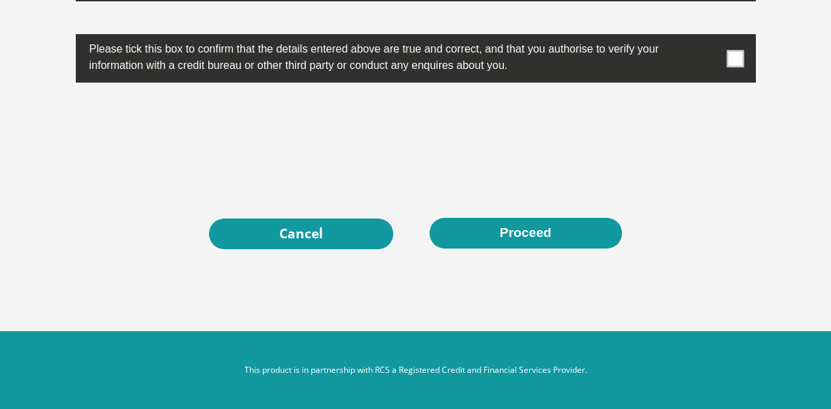
scroll to position [4338, 0]
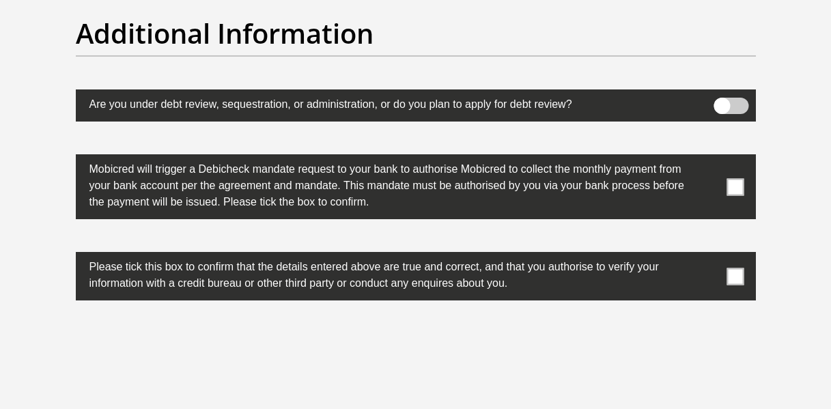
click at [727, 283] on span at bounding box center [735, 276] width 17 height 17
click at [708, 255] on input "checkbox" at bounding box center [708, 255] width 0 height 0
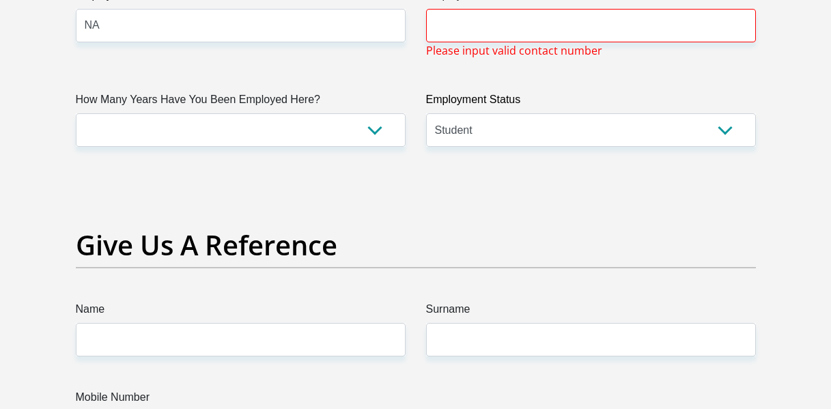
scroll to position [4557, 0]
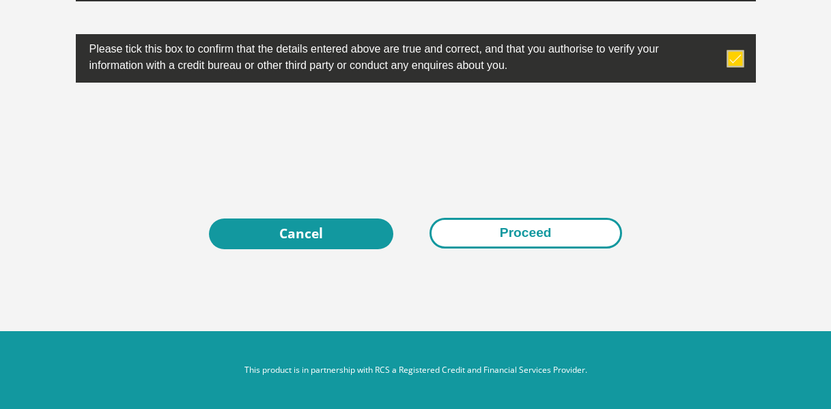
click at [562, 229] on button "Proceed" at bounding box center [525, 233] width 193 height 31
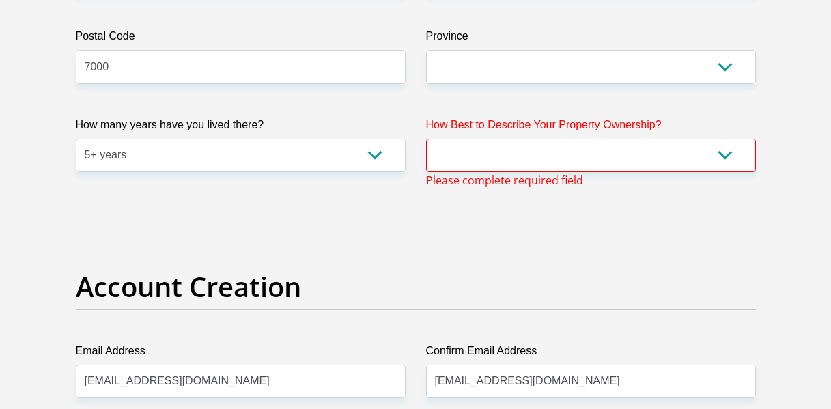
scroll to position [943, 0]
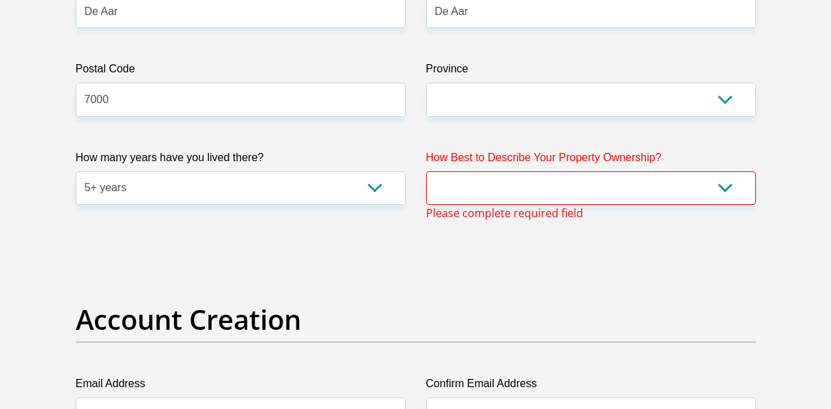
click at [500, 206] on span "Please complete required field" at bounding box center [504, 213] width 157 height 16
click at [727, 183] on select "Owned Rented Family Owned Company Dwelling" at bounding box center [591, 187] width 330 height 33
drag, startPoint x: 727, startPoint y: 183, endPoint x: 729, endPoint y: 173, distance: 10.4
click at [729, 173] on select "Owned Rented Family Owned Company Dwelling" at bounding box center [591, 187] width 330 height 33
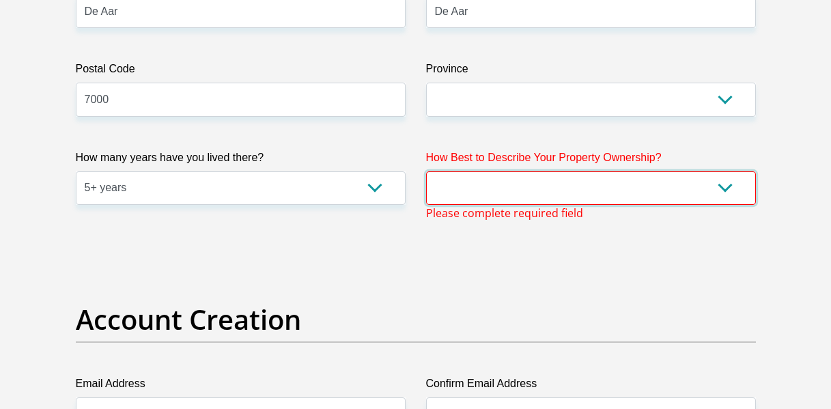
select select "parents"
click at [426, 171] on select "Owned Rented Family Owned Company Dwelling" at bounding box center [591, 187] width 330 height 33
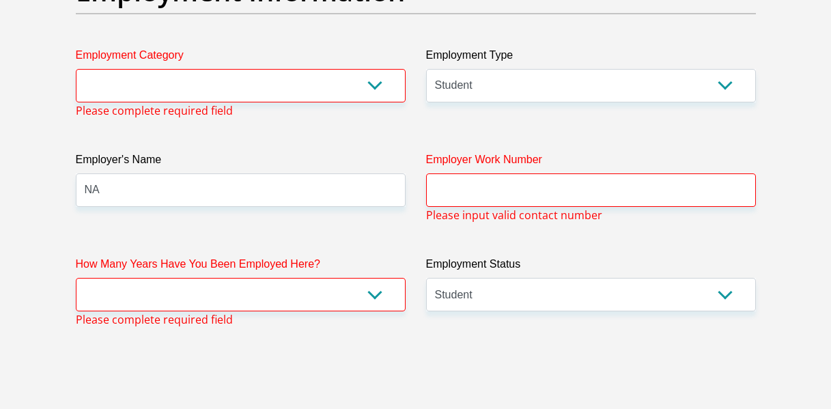
scroll to position [2576, 0]
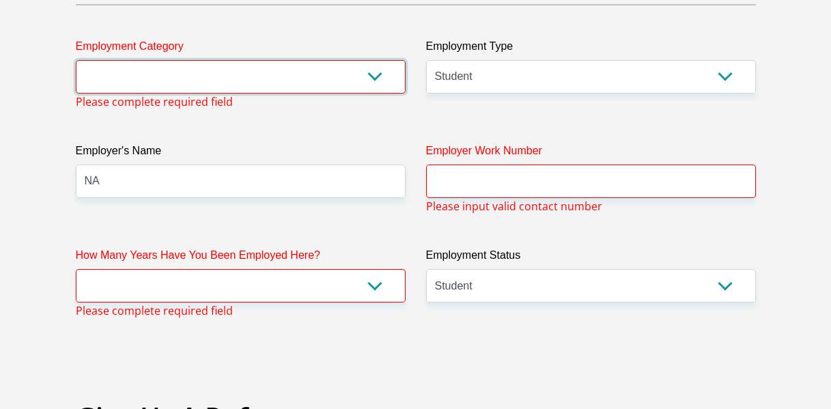
click at [363, 75] on select "AGRICULTURE ALCOHOL & TOBACCO CONSTRUCTION MATERIALS METALLURGY EQUIPMENT FOR R…" at bounding box center [241, 76] width 330 height 33
select select "76"
click at [76, 60] on select "AGRICULTURE ALCOHOL & TOBACCO CONSTRUCTION MATERIALS METALLURGY EQUIPMENT FOR R…" at bounding box center [241, 76] width 330 height 33
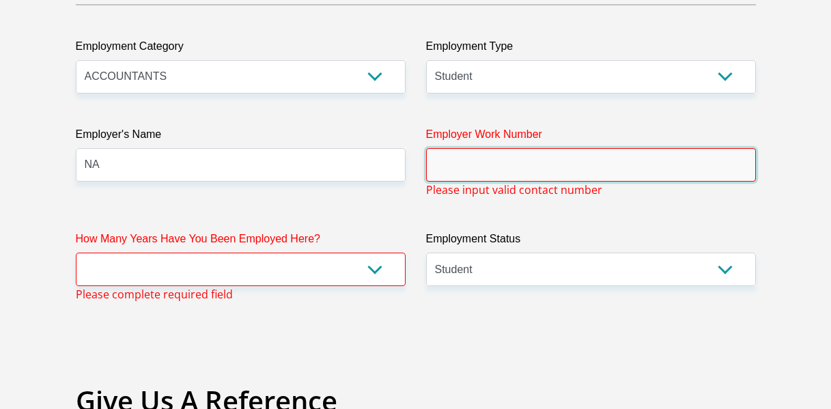
click at [580, 158] on input "Employer Work Number" at bounding box center [591, 164] width 330 height 33
type input "n/a"
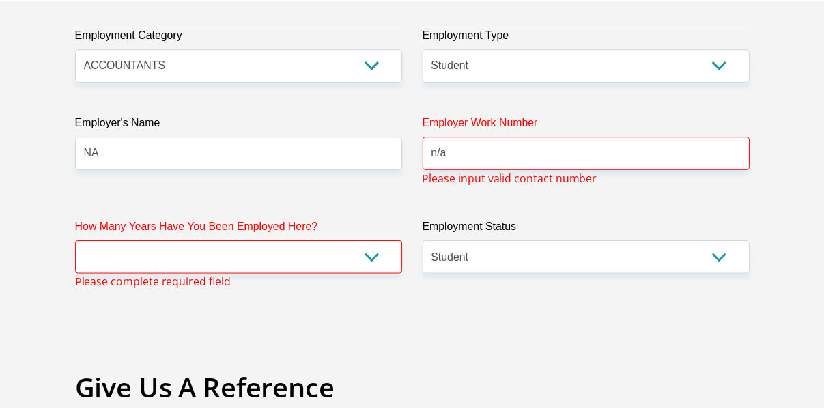
scroll to position [2570, 0]
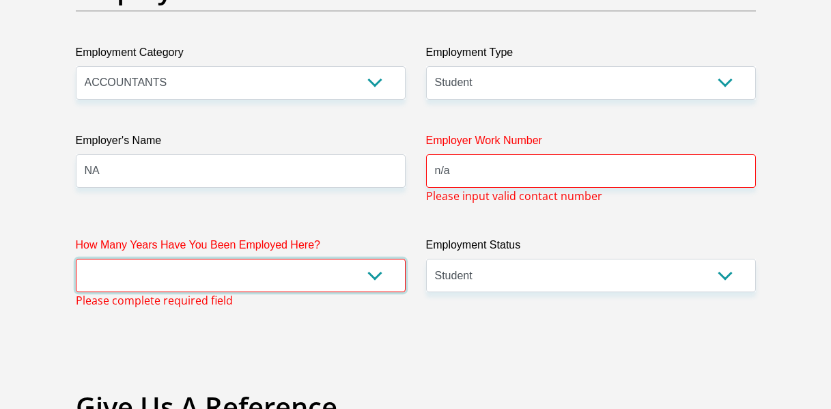
click at [373, 268] on select "less than 1 year 1-3 years 3-5 years 5+ years" at bounding box center [241, 275] width 330 height 33
select select "24"
click at [76, 259] on select "less than 1 year 1-3 years 3-5 years 5+ years" at bounding box center [241, 275] width 330 height 33
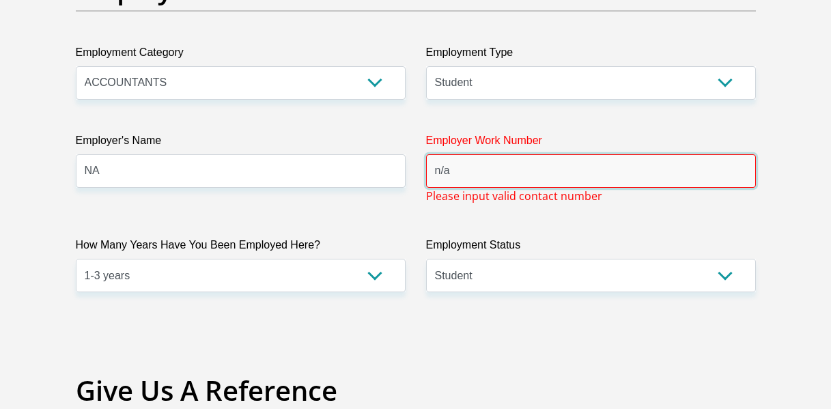
click at [589, 173] on input "n/a" at bounding box center [591, 170] width 330 height 33
type input "n"
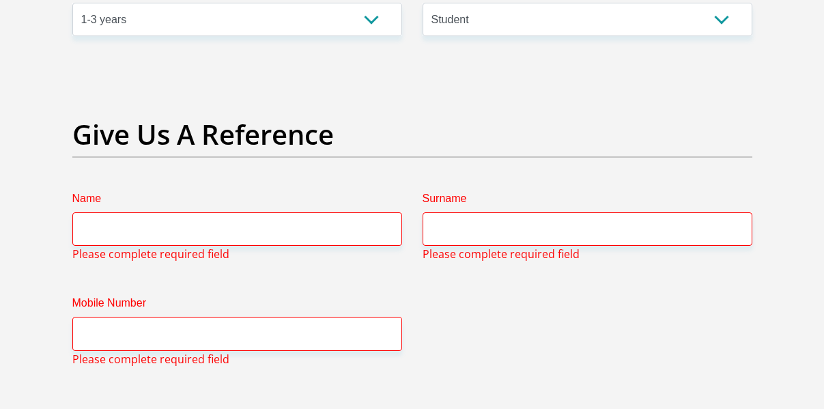
scroll to position [2845, 0]
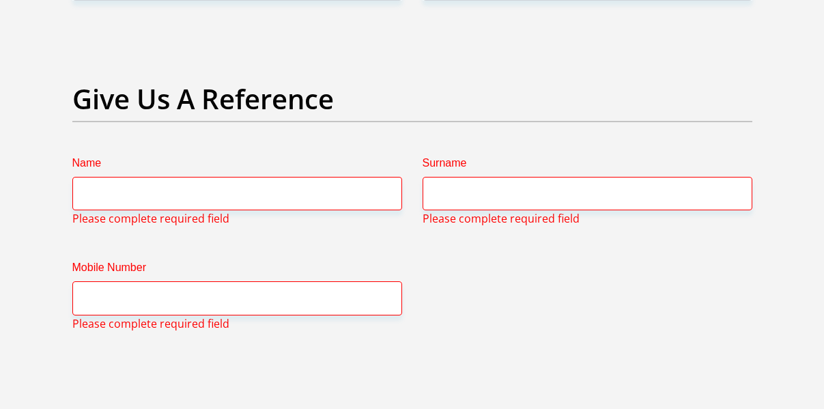
type input "0623095606"
click at [379, 191] on input "Name" at bounding box center [237, 193] width 330 height 33
type input "S"
type input "MAKE"
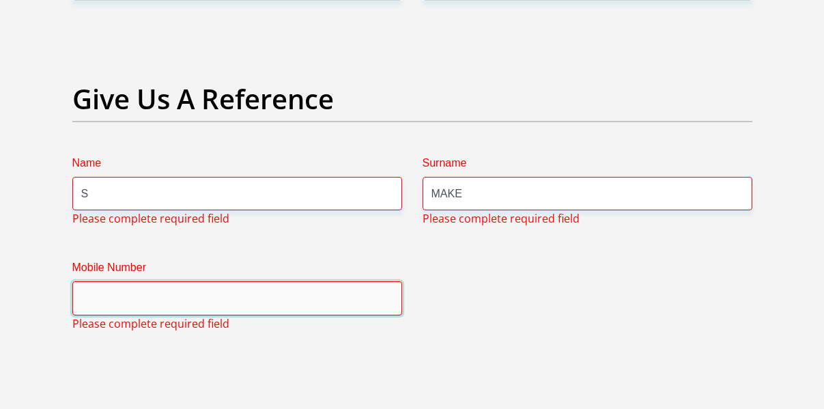
type input "0717841057"
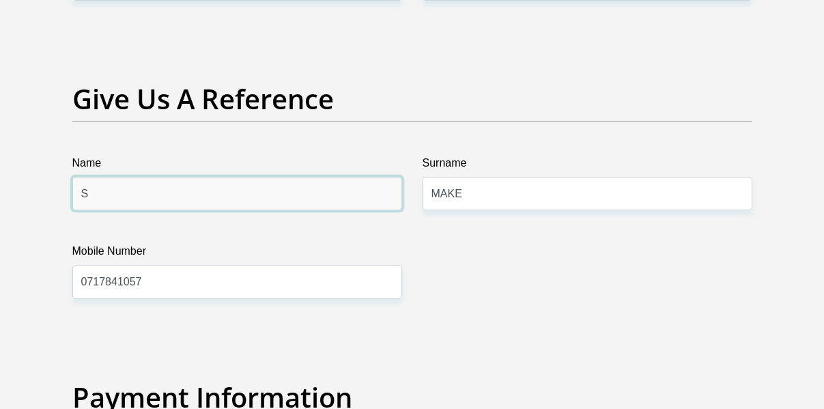
click at [144, 201] on input "S" at bounding box center [237, 193] width 330 height 33
type input "Somila"
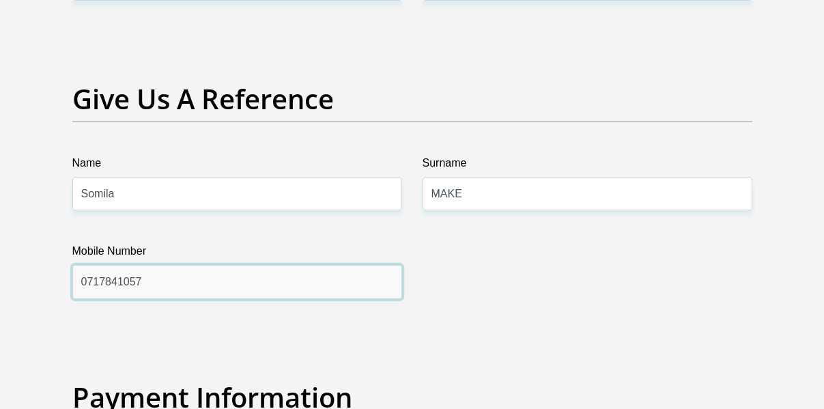
click at [163, 282] on input "0717841057" at bounding box center [237, 281] width 330 height 33
type input "0"
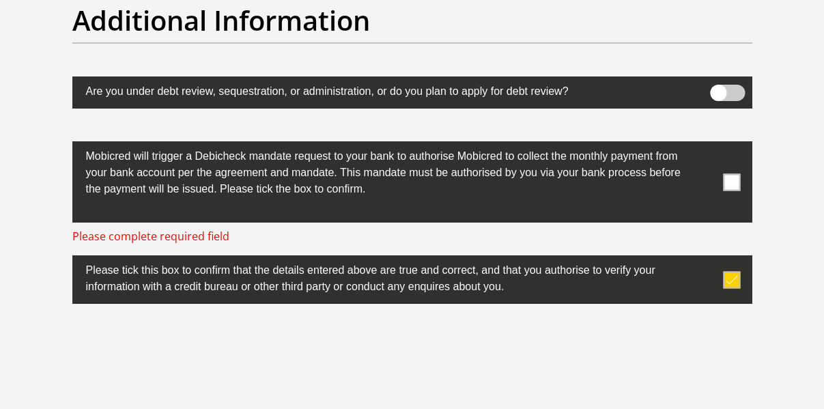
scroll to position [4326, 0]
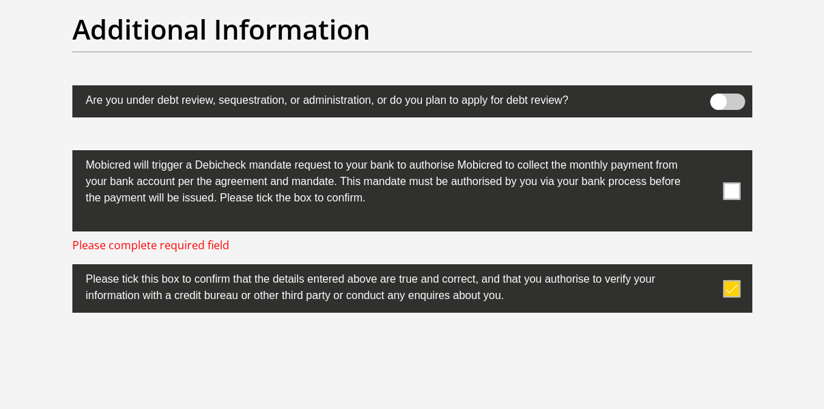
type input "0623095606"
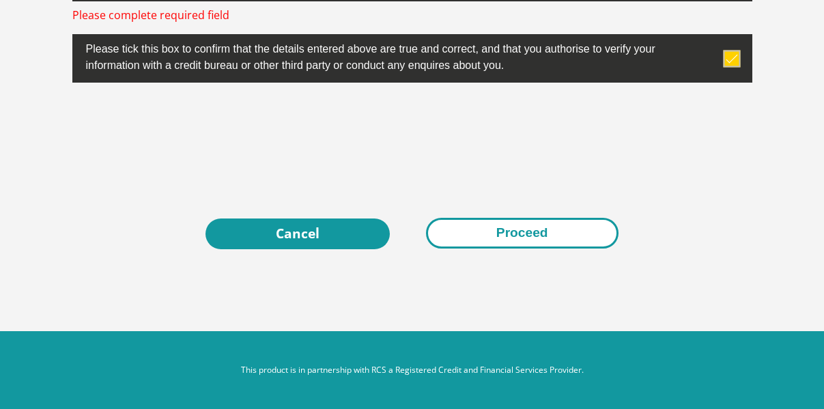
click at [563, 236] on button "Proceed" at bounding box center [522, 233] width 193 height 31
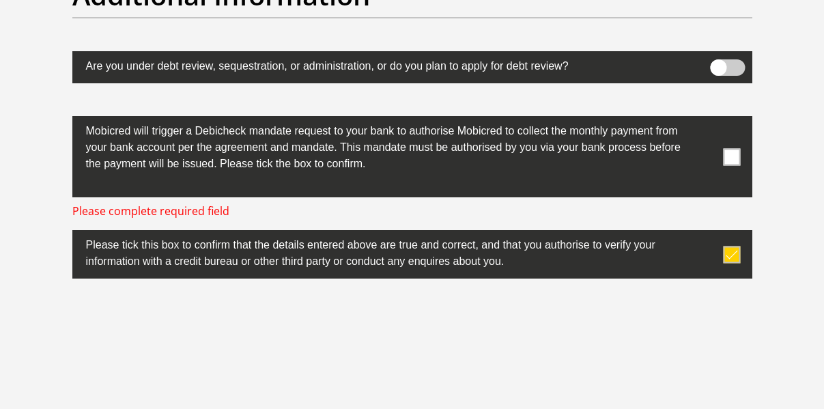
scroll to position [4358, 0]
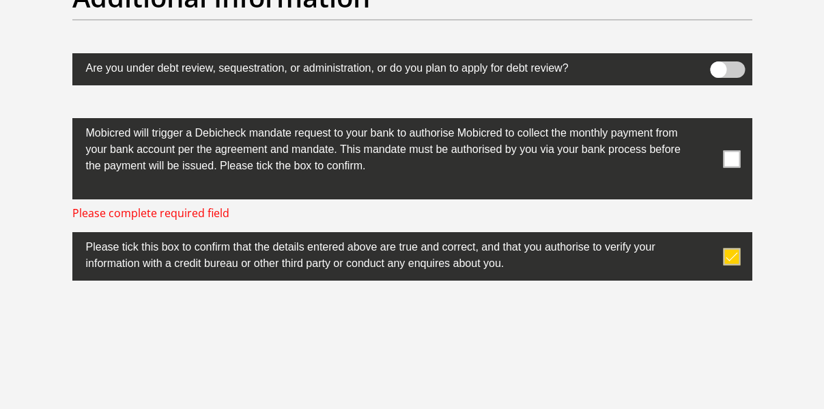
click at [732, 163] on span at bounding box center [731, 158] width 17 height 17
click at [705, 122] on input "checkbox" at bounding box center [705, 122] width 0 height 0
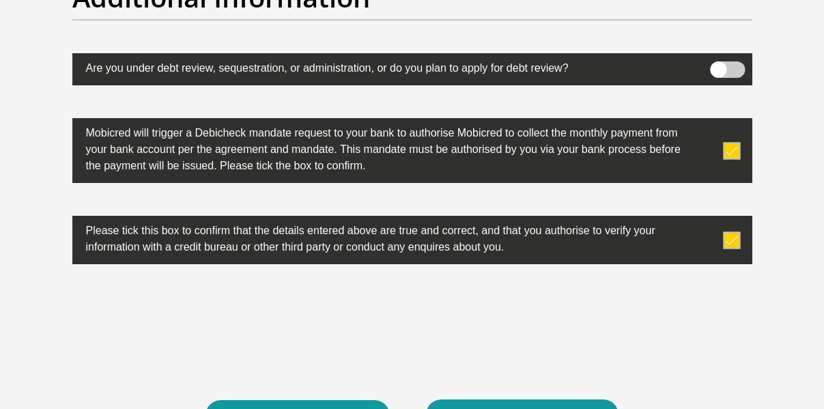
scroll to position [4541, 0]
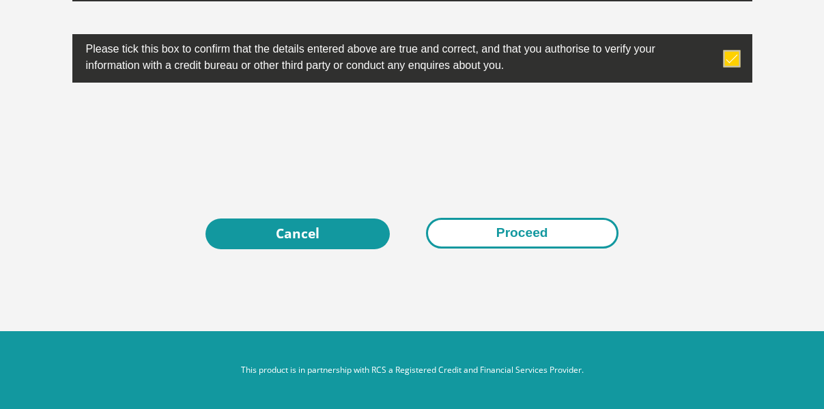
click at [566, 242] on button "Proceed" at bounding box center [522, 233] width 193 height 31
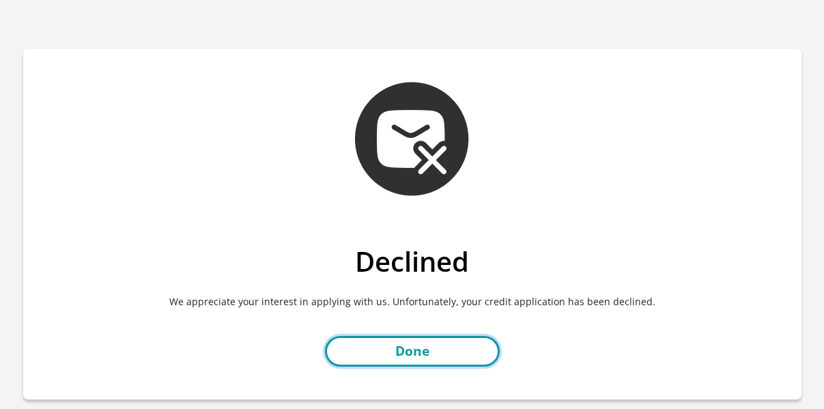
click at [385, 358] on link "Done" at bounding box center [412, 351] width 175 height 31
